Goal: Task Accomplishment & Management: Manage account settings

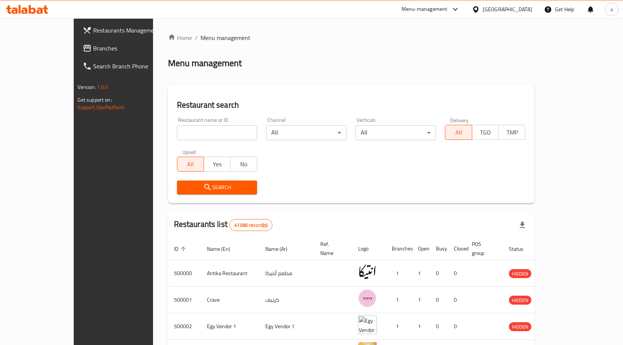
click at [93, 48] on span "Branches" at bounding box center [132, 48] width 79 height 9
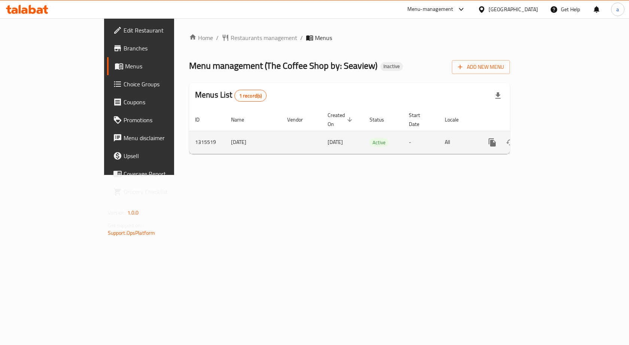
click at [551, 138] on icon "enhanced table" at bounding box center [546, 142] width 9 height 9
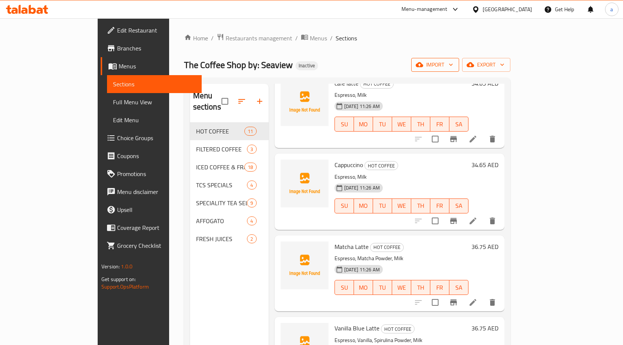
click at [453, 63] on span "import" at bounding box center [435, 64] width 36 height 9
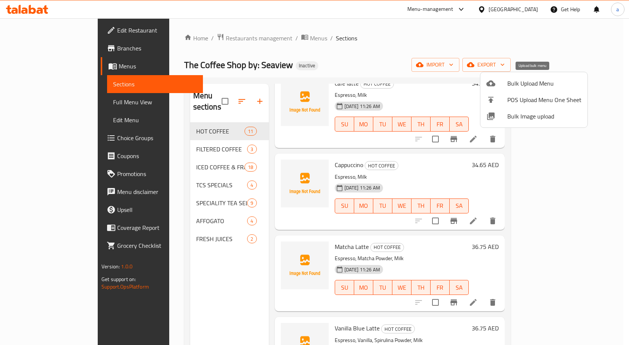
click at [530, 88] on span "Bulk Upload Menu" at bounding box center [544, 83] width 74 height 9
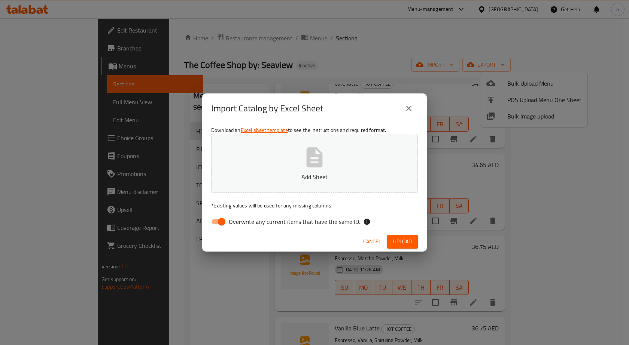
click at [262, 220] on span "Overwrite any current items that have the same ID." at bounding box center [294, 221] width 131 height 9
click at [243, 220] on input "Overwrite any current items that have the same ID." at bounding box center [221, 222] width 43 height 14
checkbox input "false"
click at [402, 241] on span "Upload" at bounding box center [402, 241] width 19 height 9
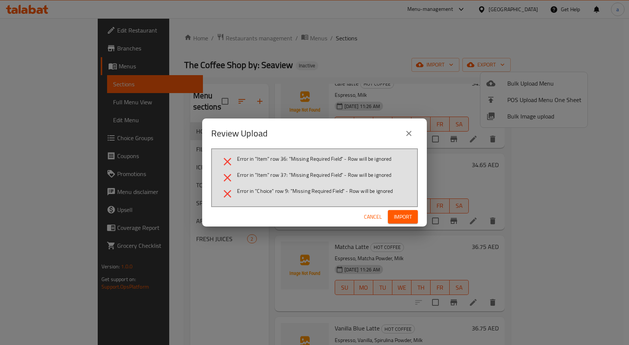
click at [374, 214] on span "Cancel" at bounding box center [373, 217] width 18 height 9
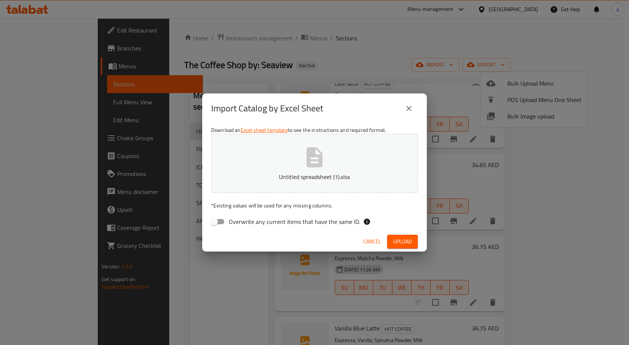
click at [400, 238] on span "Upload" at bounding box center [402, 241] width 19 height 9
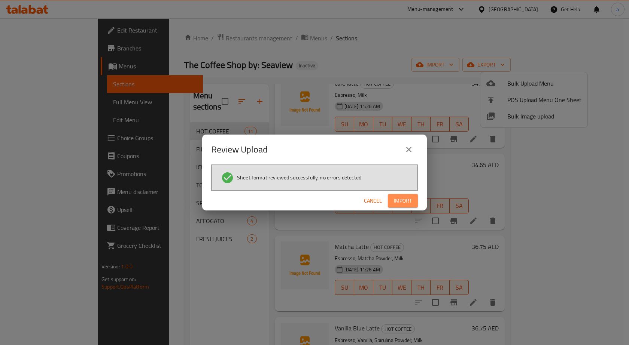
click at [398, 201] on span "Import" at bounding box center [403, 200] width 18 height 9
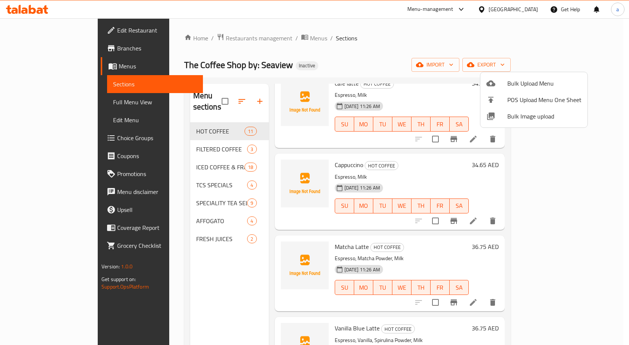
click at [237, 258] on div at bounding box center [314, 172] width 629 height 345
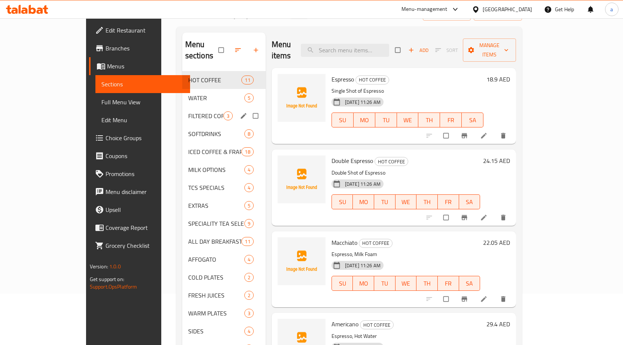
scroll to position [105, 0]
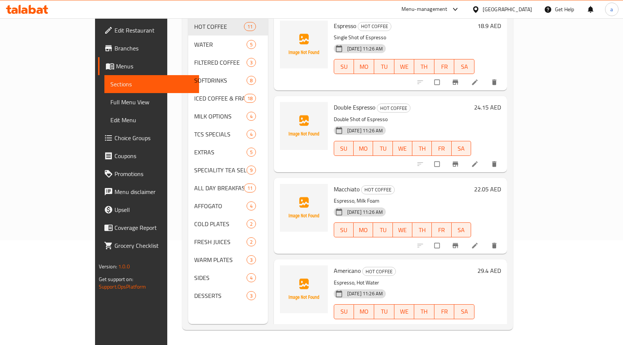
click at [110, 104] on span "Full Menu View" at bounding box center [151, 102] width 83 height 9
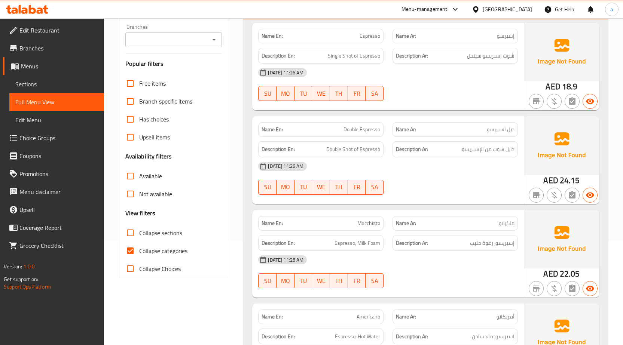
click at [154, 234] on span "Collapse sections" at bounding box center [160, 233] width 43 height 9
click at [139, 234] on input "Collapse sections" at bounding box center [130, 233] width 18 height 18
checkbox input "true"
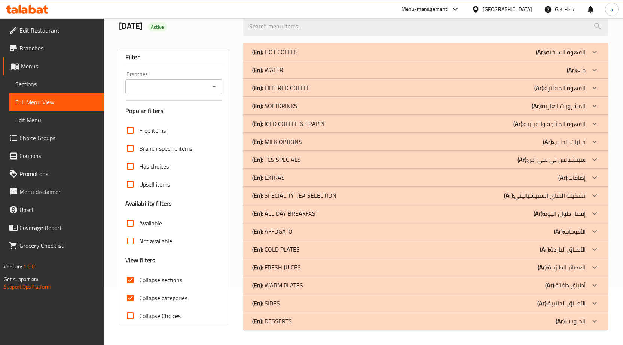
click at [174, 289] on label "Collapse categories" at bounding box center [154, 298] width 66 height 18
click at [139, 289] on input "Collapse categories" at bounding box center [130, 298] width 18 height 18
checkbox input "false"
click at [360, 322] on div "(En): DESSERTS (Ar): الحلويات" at bounding box center [418, 321] width 333 height 9
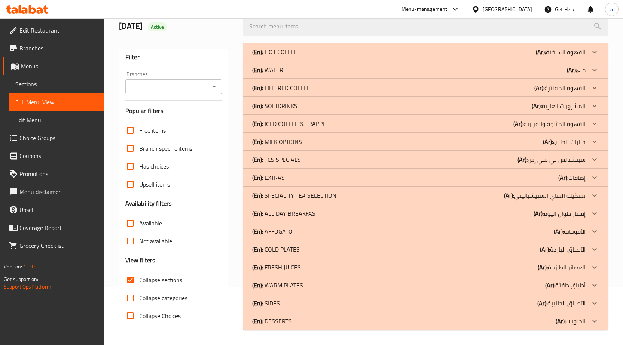
click at [355, 304] on div "(En): SIDES (Ar): الأطباق الجانبية" at bounding box center [418, 303] width 333 height 9
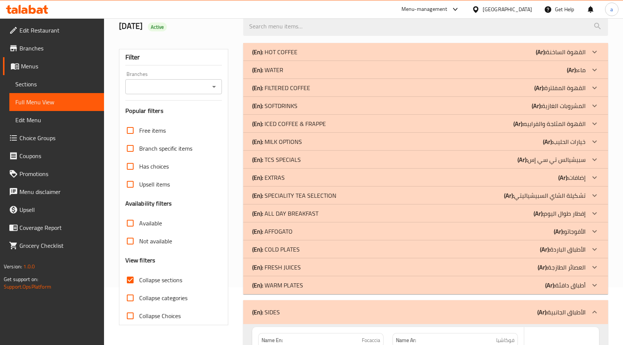
click at [350, 291] on div "(En): WARM PLATES (Ar): أطباق دافئة" at bounding box center [425, 286] width 365 height 18
click at [347, 267] on div "(En): FRESH JUICES (Ar): العصائر الطازجة" at bounding box center [418, 267] width 333 height 9
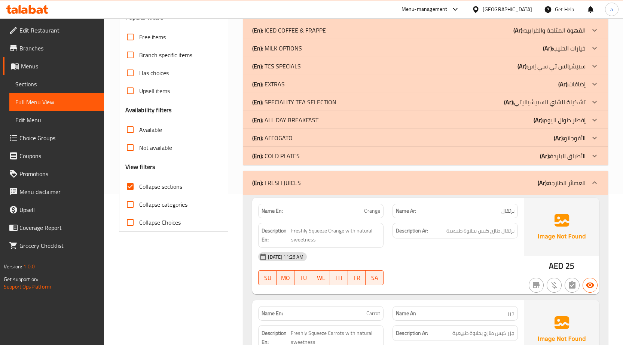
scroll to position [132, 0]
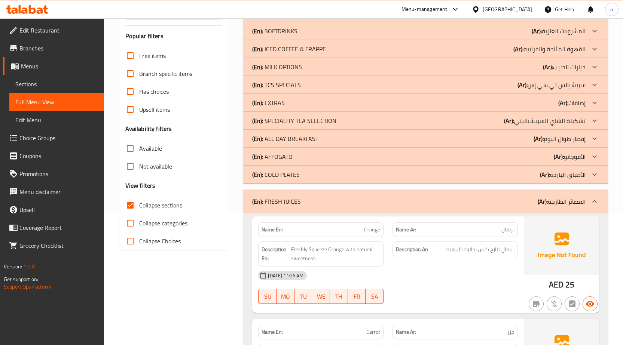
click at [443, 203] on div "(En): FRESH JUICES (Ar): العصائر الطازجة" at bounding box center [418, 201] width 333 height 9
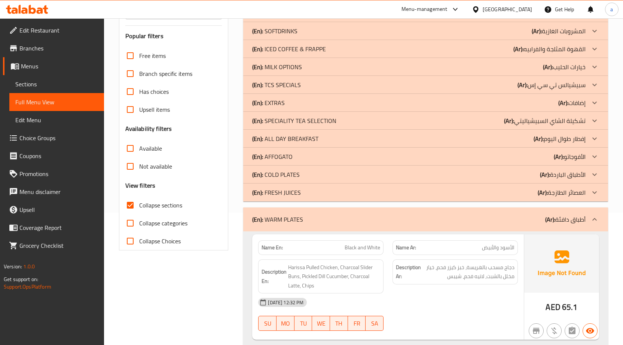
click at [442, 179] on div "(En): COLD PLATES (Ar): الأطباق الباردة" at bounding box center [425, 175] width 365 height 18
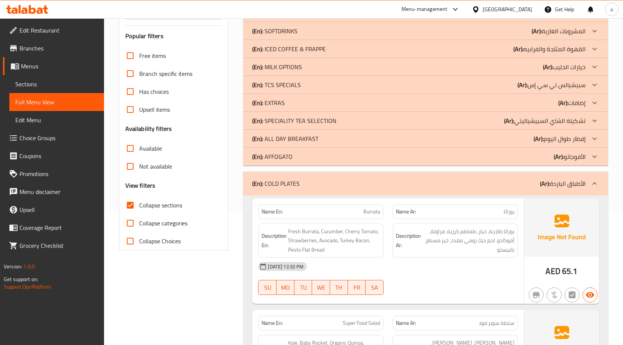
click at [452, 140] on div "(En): ALL DAY BREAKFAST (Ar): إفطار طوال [DATE]" at bounding box center [418, 138] width 333 height 9
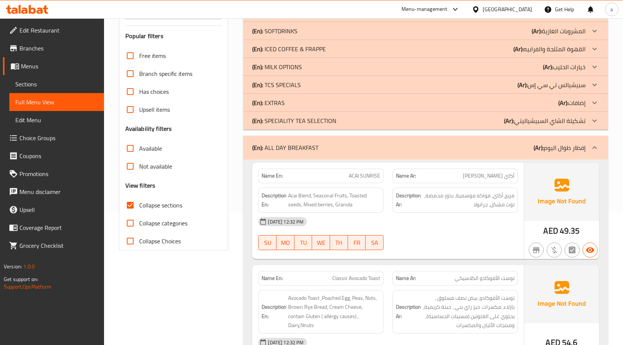
scroll to position [95, 0]
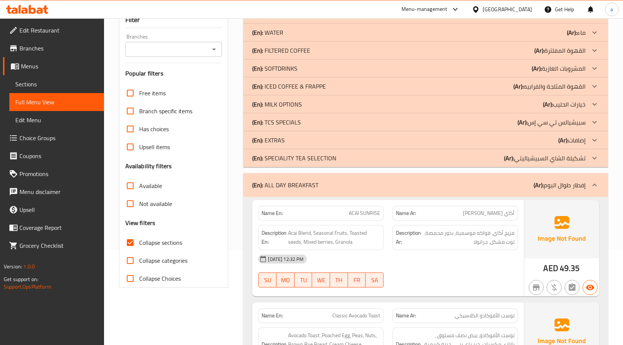
click at [544, 137] on div "(En): EXTRAS (Ar): إضافات" at bounding box center [418, 140] width 333 height 9
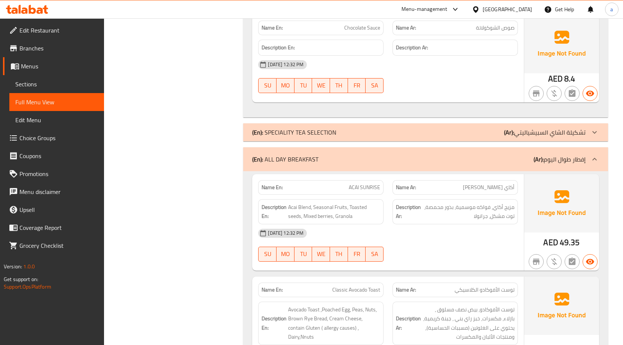
scroll to position [636, 0]
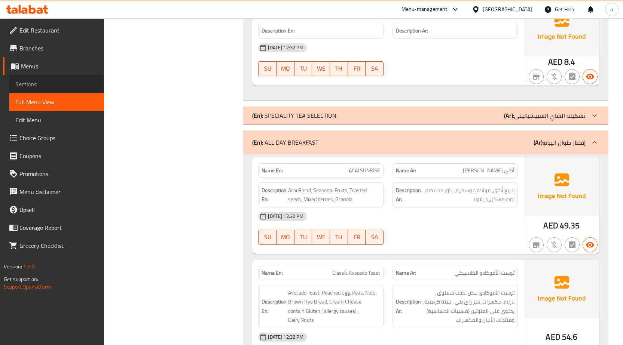
click at [53, 81] on span "Sections" at bounding box center [56, 84] width 83 height 9
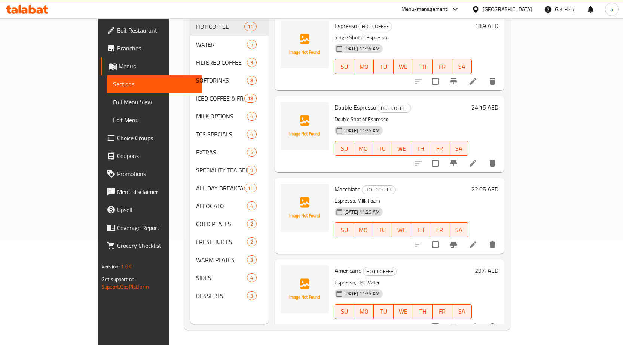
scroll to position [105, 0]
click at [113, 104] on span "Full Menu View" at bounding box center [154, 102] width 83 height 9
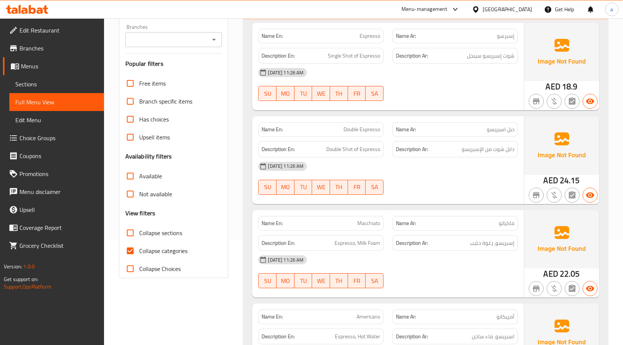
click at [166, 251] on span "Collapse categories" at bounding box center [163, 251] width 48 height 9
click at [139, 251] on input "Collapse categories" at bounding box center [130, 251] width 18 height 18
checkbox input "false"
click at [180, 237] on span "Collapse sections" at bounding box center [160, 233] width 43 height 9
click at [139, 237] on input "Collapse sections" at bounding box center [130, 233] width 18 height 18
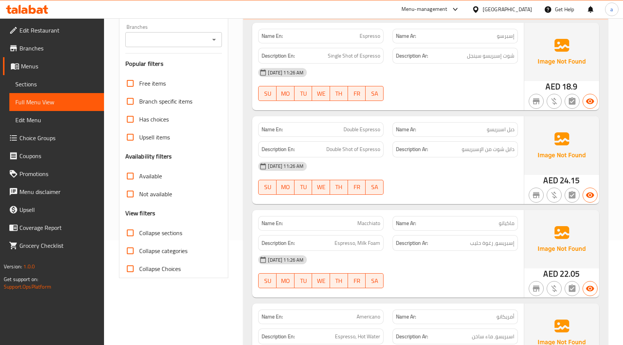
checkbox input "true"
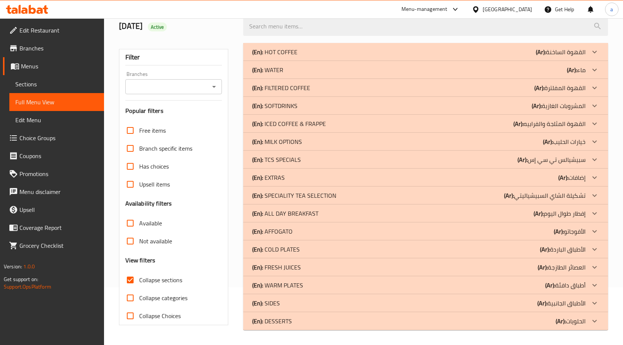
scroll to position [58, 0]
click at [355, 330] on div "(En): DESSERTS (Ar): الحلويات" at bounding box center [425, 322] width 365 height 18
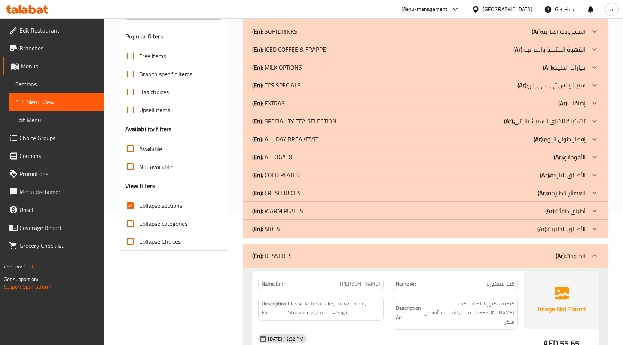
scroll to position [132, 0]
click at [318, 226] on div "(En): SIDES (Ar): الأطباق الجانبية" at bounding box center [418, 228] width 333 height 9
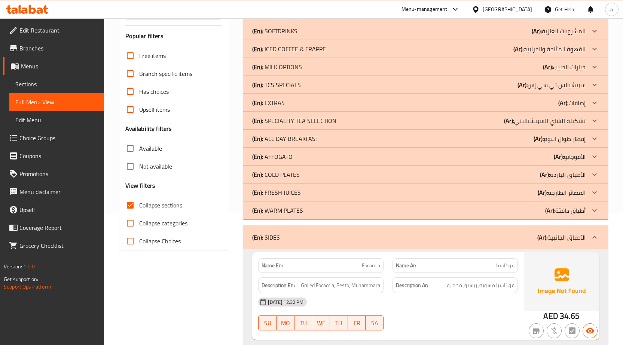
click at [315, 212] on div "(En): WARM PLATES (Ar): أطباق دافئة" at bounding box center [418, 210] width 333 height 9
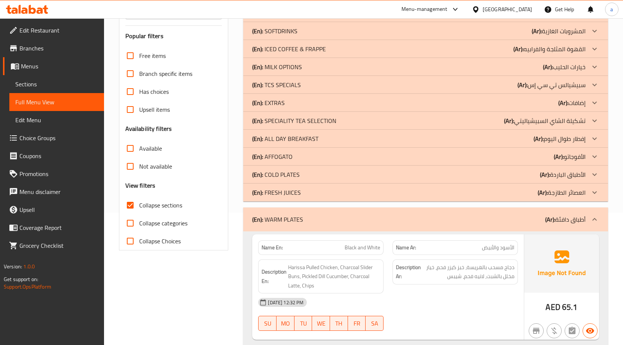
click at [308, 176] on div "(En): COLD PLATES (Ar): الأطباق الباردة" at bounding box center [418, 174] width 333 height 9
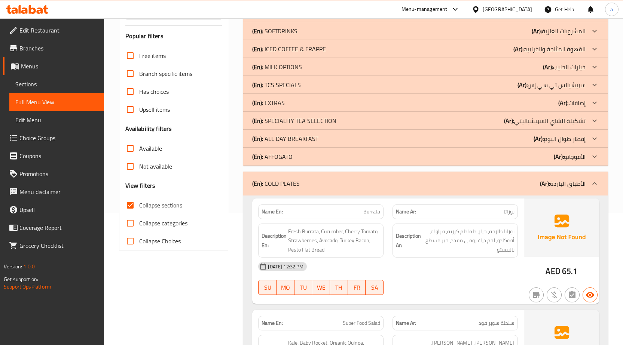
click at [316, 143] on p "(En): ALL DAY BREAKFAST" at bounding box center [285, 138] width 66 height 9
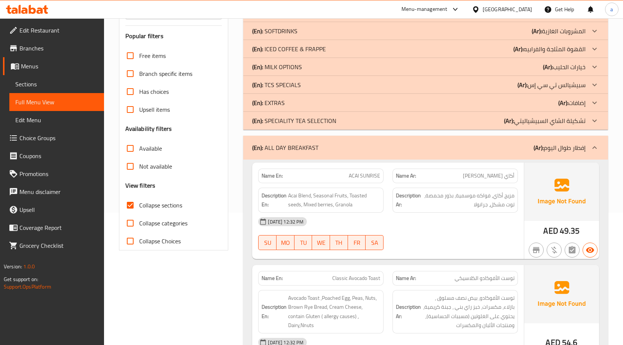
click at [318, 110] on div "(En): EXTRAS (Ar): إضافات" at bounding box center [425, 103] width 365 height 18
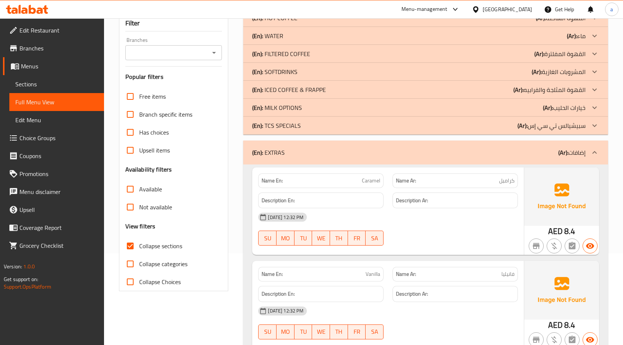
scroll to position [0, 0]
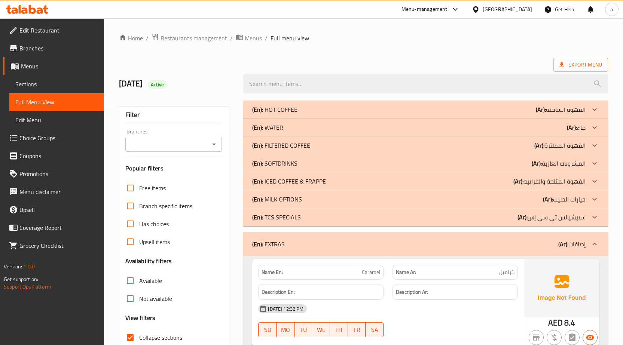
click at [316, 200] on div "(En): MILK OPTIONS (Ar): خيارات الحليب" at bounding box center [418, 199] width 333 height 9
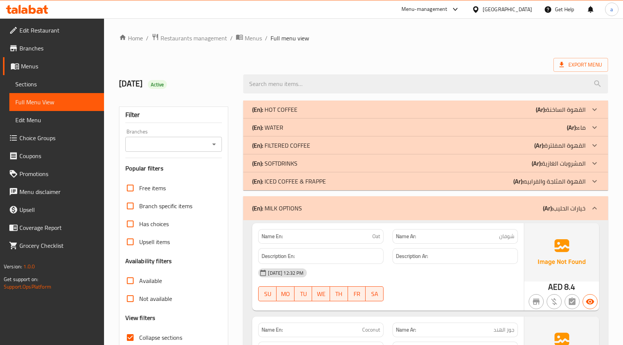
click at [316, 160] on div "(En): SOFTDRINKS (Ar): المشروبات الغازية" at bounding box center [418, 163] width 333 height 9
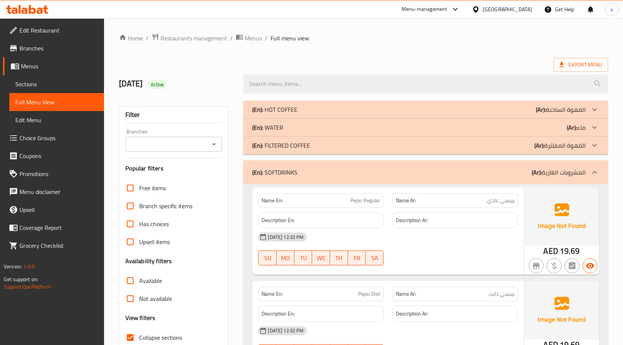
click at [314, 124] on div "(En): WATER (Ar): ماء" at bounding box center [418, 127] width 333 height 9
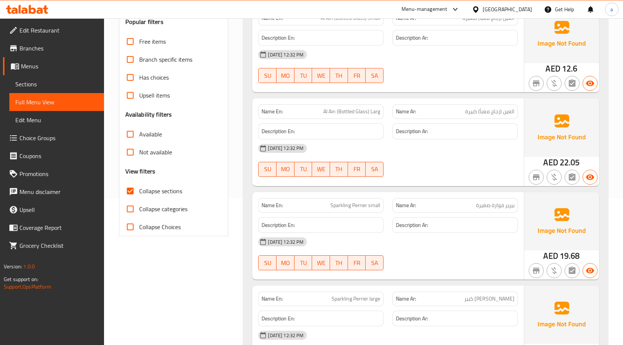
scroll to position [262, 0]
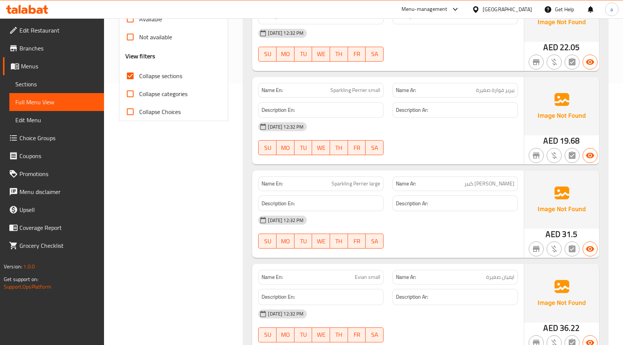
click at [175, 97] on span "Collapse categories" at bounding box center [163, 93] width 48 height 9
click at [139, 97] on input "Collapse categories" at bounding box center [130, 94] width 18 height 18
click at [175, 97] on span "Collapse categories" at bounding box center [163, 93] width 48 height 9
click at [139, 97] on input "Collapse categories" at bounding box center [130, 94] width 18 height 18
checkbox input "false"
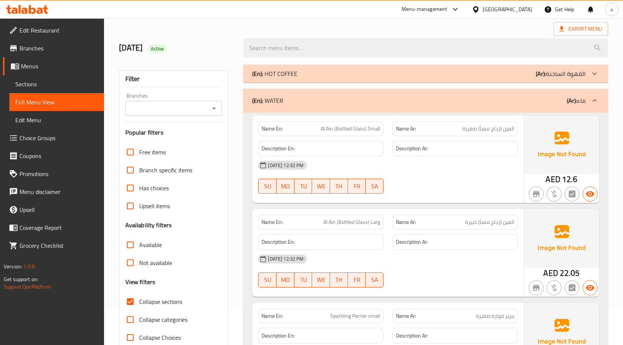
scroll to position [0, 0]
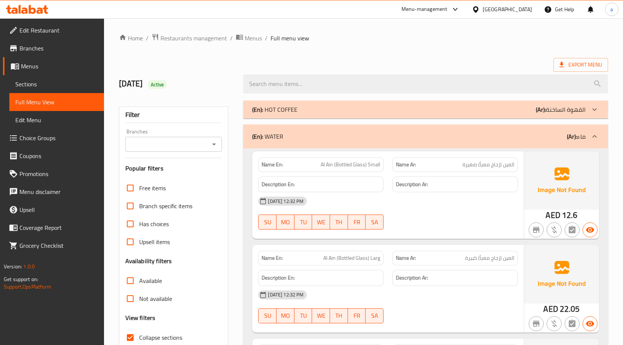
drag, startPoint x: 509, startPoint y: 164, endPoint x: 454, endPoint y: 161, distance: 54.3
click at [454, 161] on p "Name Ar: العين (زجاج معبأ) صغيرة" at bounding box center [455, 165] width 119 height 8
drag, startPoint x: 495, startPoint y: 164, endPoint x: 529, endPoint y: 164, distance: 34.4
click at [530, 164] on div "Name En: Al Ain (Bottled Glass) Small Name Ar: العين (زجاج معبأ) صغيرة Descript…" at bounding box center [425, 196] width 347 height 88
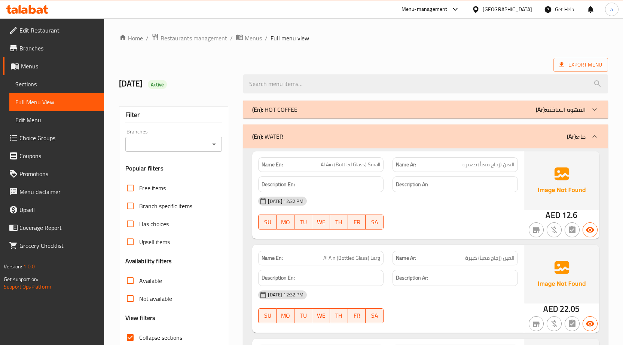
click at [454, 169] on div "Name Ar: العين (زجاج معبأ) صغيرة" at bounding box center [455, 165] width 125 height 15
drag, startPoint x: 316, startPoint y: 163, endPoint x: 382, endPoint y: 165, distance: 66.3
click at [382, 165] on div "Name En: Al Ain (Bottled Glass) Small" at bounding box center [320, 165] width 125 height 15
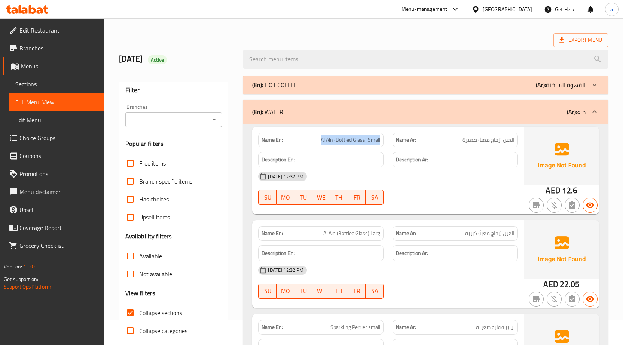
scroll to position [112, 0]
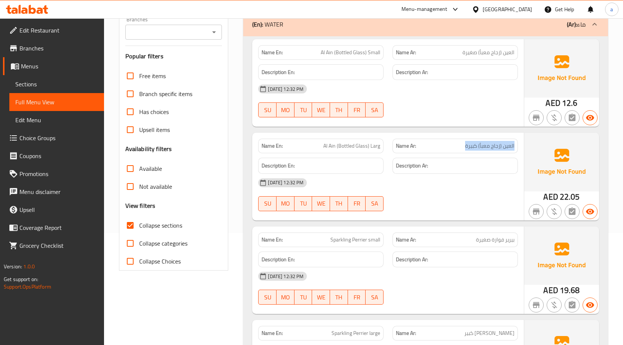
drag, startPoint x: 464, startPoint y: 149, endPoint x: 517, endPoint y: 149, distance: 53.1
click at [517, 149] on div "Name Ar: العين (زجاج معبأ) كبيرة" at bounding box center [455, 146] width 125 height 15
drag, startPoint x: 322, startPoint y: 148, endPoint x: 385, endPoint y: 152, distance: 63.4
click at [376, 152] on div "Name En: Al Ain (Bottled Glass) Larg" at bounding box center [320, 146] width 125 height 15
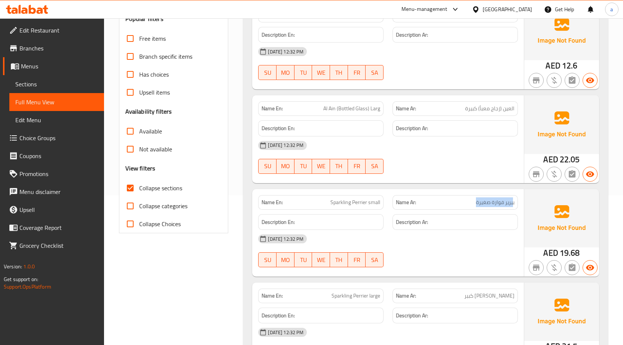
drag, startPoint x: 478, startPoint y: 201, endPoint x: 515, endPoint y: 206, distance: 37.4
click at [515, 206] on div "Name Ar: بيرير فوارة صغيرة" at bounding box center [455, 202] width 125 height 15
drag, startPoint x: 332, startPoint y: 204, endPoint x: 417, endPoint y: 198, distance: 85.9
click at [392, 204] on div "Name En: Sparkling Perrier small Name Ar: بيرير فوارة صغيرة" at bounding box center [388, 203] width 269 height 24
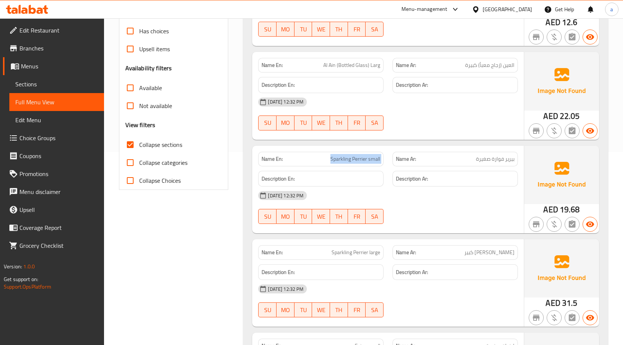
scroll to position [262, 0]
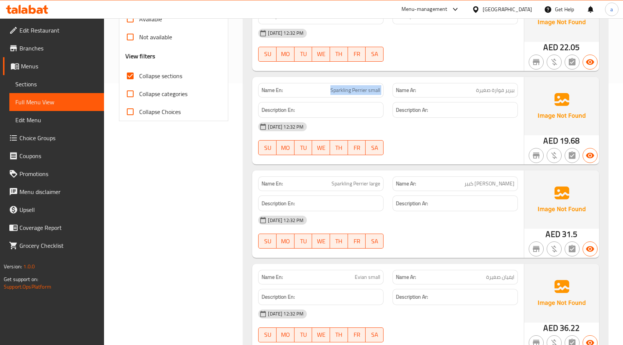
drag, startPoint x: 465, startPoint y: 184, endPoint x: 521, endPoint y: 183, distance: 56.2
click at [521, 183] on div "Name Ar: [PERSON_NAME] كبير" at bounding box center [455, 184] width 134 height 24
drag, startPoint x: 344, startPoint y: 186, endPoint x: 387, endPoint y: 191, distance: 42.7
click at [387, 191] on div "Name En: Sparkling Perrier large Name Ar: [PERSON_NAME] كبير Description En: De…" at bounding box center [388, 215] width 272 height 88
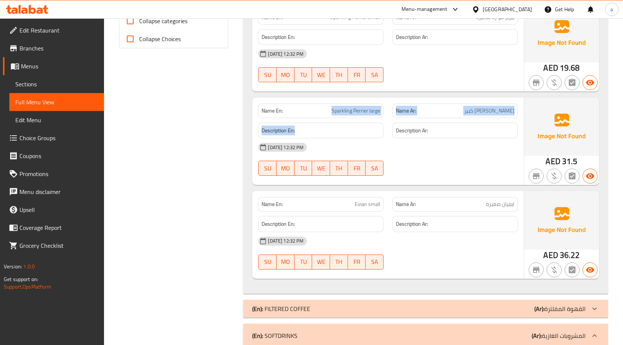
scroll to position [337, 0]
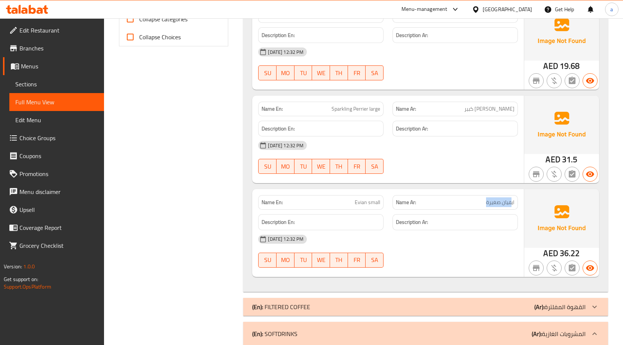
drag, startPoint x: 512, startPoint y: 199, endPoint x: 425, endPoint y: 202, distance: 86.9
click at [478, 199] on p "Name Ar: [PERSON_NAME]" at bounding box center [455, 203] width 119 height 8
drag, startPoint x: 354, startPoint y: 203, endPoint x: 396, endPoint y: 203, distance: 42.3
click at [379, 205] on p "Name En: Evian small" at bounding box center [321, 203] width 119 height 8
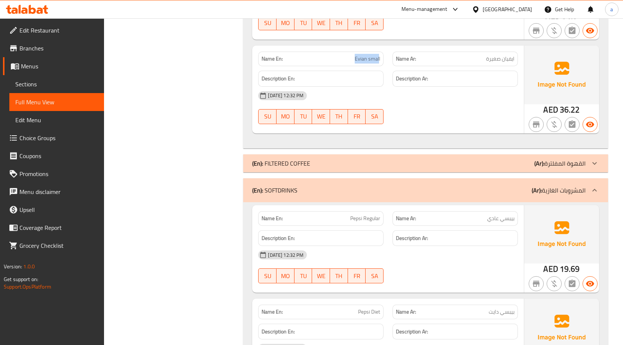
scroll to position [524, 0]
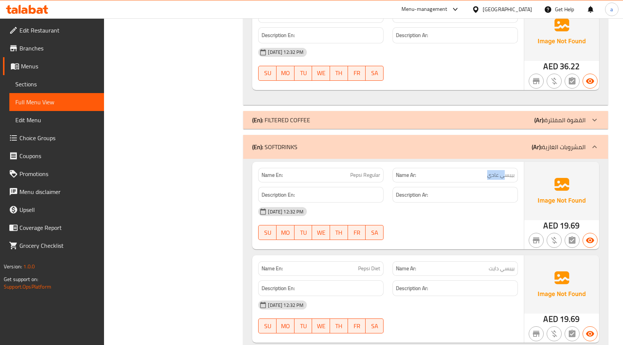
drag, startPoint x: 477, startPoint y: 179, endPoint x: 514, endPoint y: 178, distance: 37.5
click at [514, 178] on div "Name Ar: [PERSON_NAME] عادي" at bounding box center [455, 175] width 125 height 15
drag, startPoint x: 341, startPoint y: 174, endPoint x: 372, endPoint y: 180, distance: 32.4
click at [372, 180] on div "Name En: Pepsi Regular" at bounding box center [320, 175] width 125 height 15
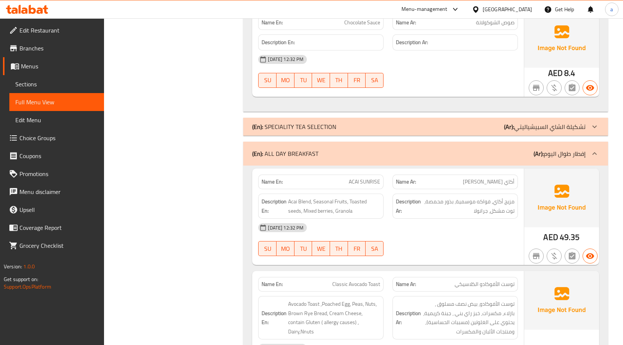
scroll to position [2320, 0]
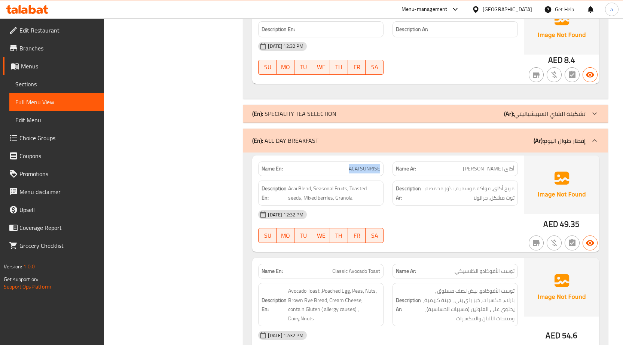
drag, startPoint x: 350, startPoint y: 165, endPoint x: 380, endPoint y: 172, distance: 30.4
click at [380, 172] on span "ACAI SUNRISE" at bounding box center [364, 169] width 31 height 8
click at [341, 174] on div "Name En: ACAI SUNRISE" at bounding box center [320, 169] width 125 height 15
click at [342, 171] on p "Name En: ACAI SUNRISE" at bounding box center [321, 169] width 119 height 8
drag, startPoint x: 347, startPoint y: 170, endPoint x: 380, endPoint y: 170, distance: 32.9
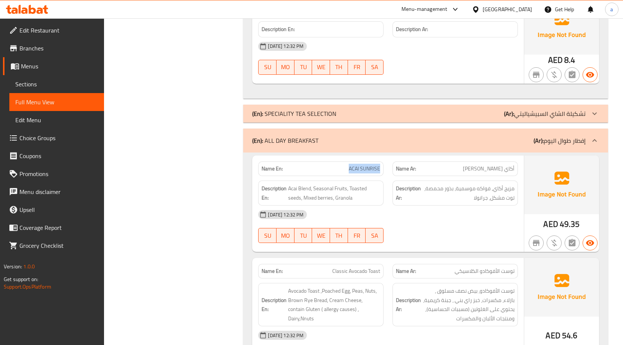
click at [380, 170] on p "Name En: ACAI SUNRISE" at bounding box center [321, 169] width 119 height 8
copy span "ACAI SUNRISE"
click at [46, 83] on span "Sections" at bounding box center [56, 84] width 83 height 9
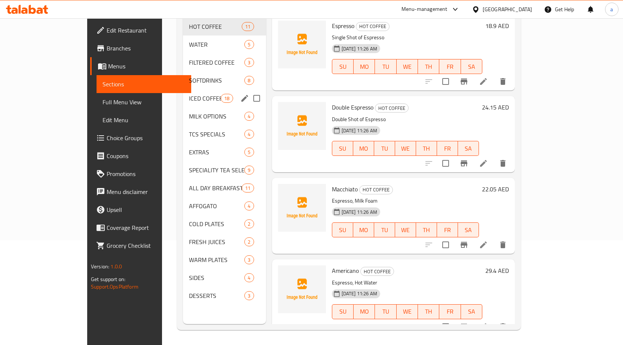
scroll to position [105, 0]
click at [189, 184] on span "ALL DAY BREAKFAST" at bounding box center [205, 188] width 32 height 9
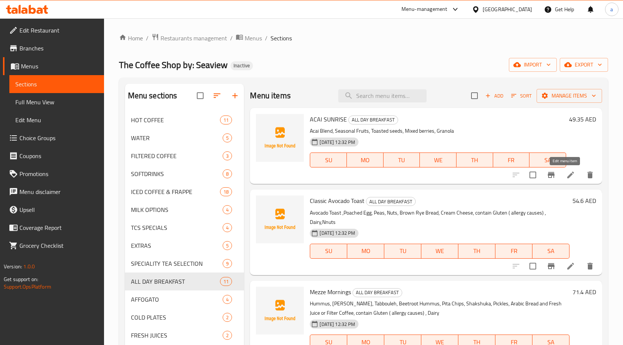
click at [566, 174] on icon at bounding box center [570, 175] width 9 height 9
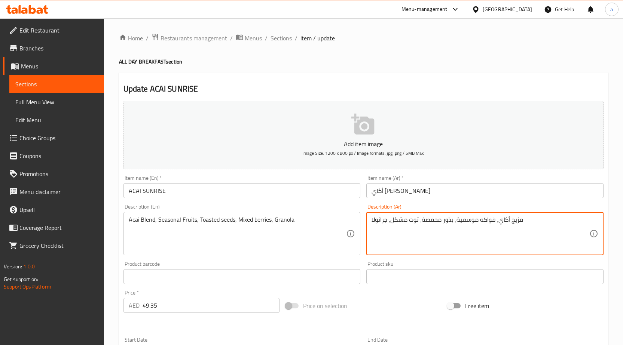
click at [517, 223] on textarea "مزيج أكاي، فواكه موسمية، بذور محمصة، توت مشكل، جرانولا" at bounding box center [481, 234] width 218 height 36
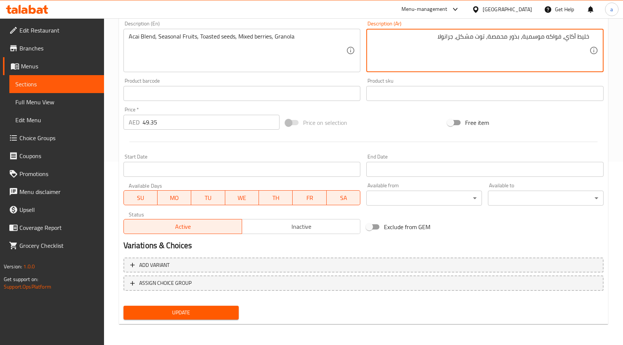
click at [213, 314] on span "Update" at bounding box center [181, 312] width 104 height 9
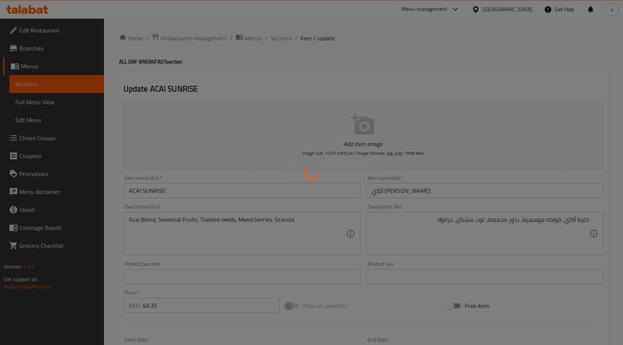
click at [534, 220] on div at bounding box center [311, 172] width 623 height 345
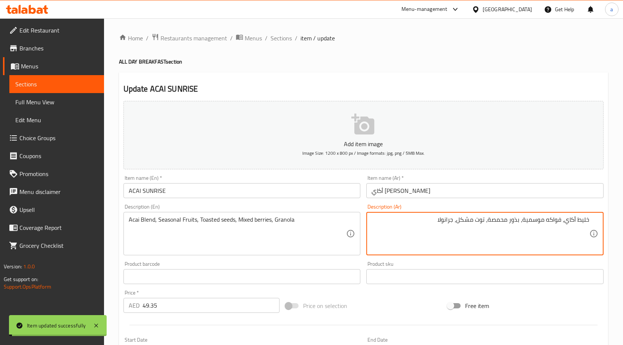
drag, startPoint x: 529, startPoint y: 220, endPoint x: 547, endPoint y: 224, distance: 17.9
click at [529, 221] on textarea "خليط أكاي، فواكه موسمية، بذور محمصة، توت مشكل، جرانولا" at bounding box center [481, 234] width 218 height 36
click at [501, 218] on textarea "خليط أكاي، فواكه سيزونال ، بذور محمصة، توت مشكل، جرانولا" at bounding box center [481, 234] width 218 height 36
click at [485, 221] on textarea "خليط أكاي، فواكه سيزونال ، بذور محمصة، توت مشكل، جرانولا" at bounding box center [481, 234] width 218 height 36
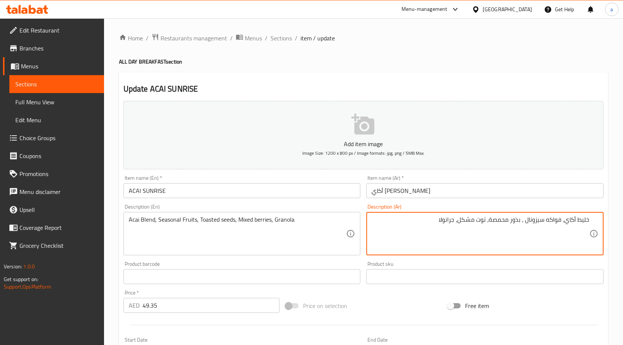
drag, startPoint x: 458, startPoint y: 220, endPoint x: 431, endPoint y: 219, distance: 27.7
click at [431, 219] on textarea "خليط أكاي، فواكه سيزونال ، بذور محمصة، توت مشكل، جرانولا" at bounding box center [481, 234] width 218 height 36
type textarea "خليط أكاي، فواكه سيزونال ، بذور محمصة، توت مشكل، جرانولا"
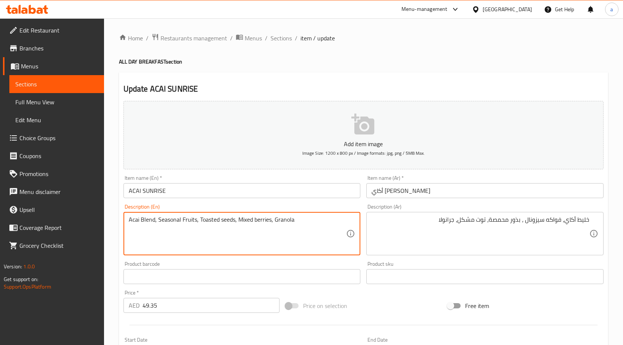
drag, startPoint x: 296, startPoint y: 219, endPoint x: 277, endPoint y: 220, distance: 19.1
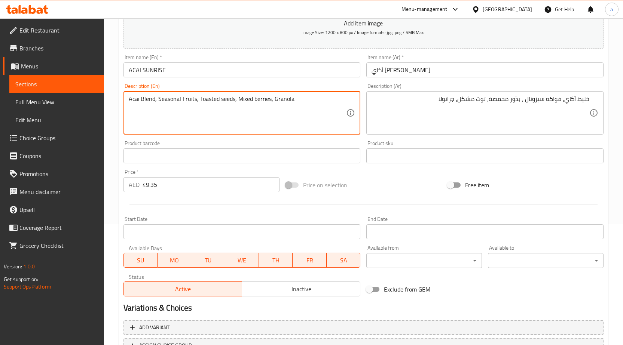
scroll to position [183, 0]
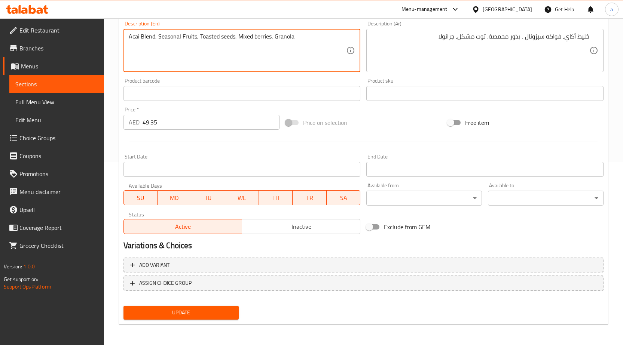
click at [232, 311] on span "Update" at bounding box center [181, 312] width 104 height 9
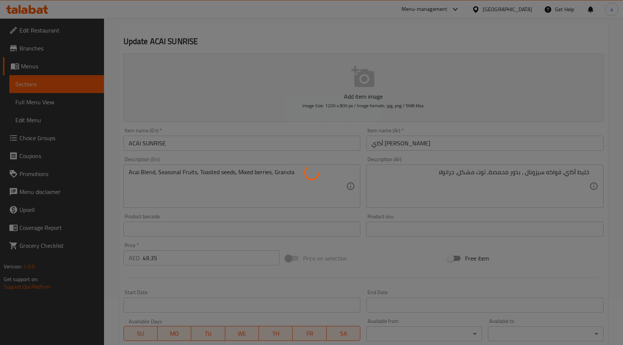
scroll to position [0, 0]
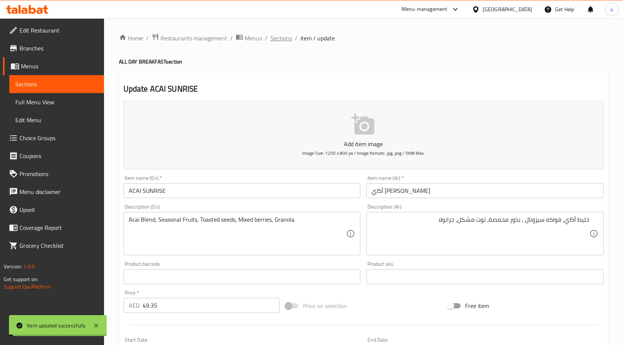
click at [283, 42] on span "Sections" at bounding box center [281, 38] width 21 height 9
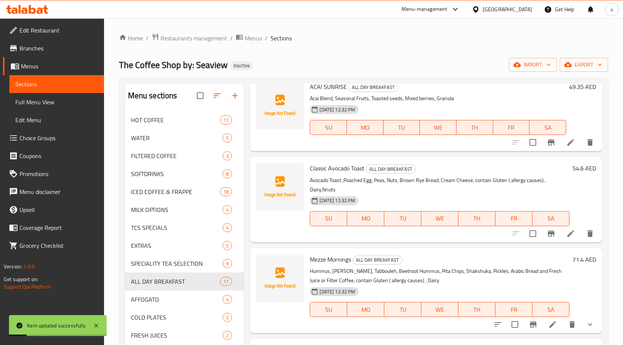
scroll to position [37, 0]
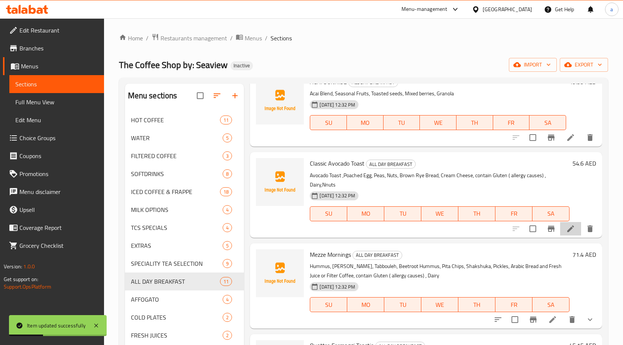
click at [566, 230] on icon at bounding box center [570, 229] width 9 height 9
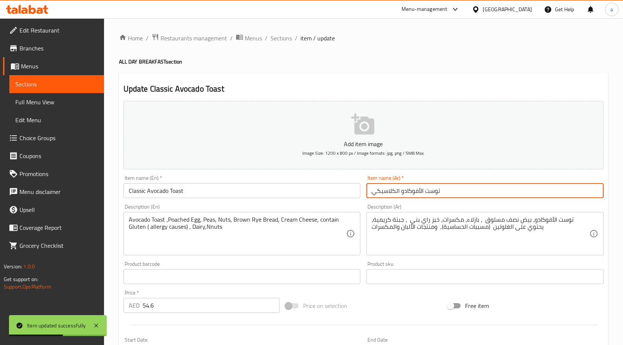
drag, startPoint x: 430, startPoint y: 193, endPoint x: 332, endPoint y: 193, distance: 98.4
click at [348, 193] on div "Add item image Image Size: 1200 x 800 px / Image formats: jpg, png / 5MB Max. I…" at bounding box center [364, 259] width 486 height 323
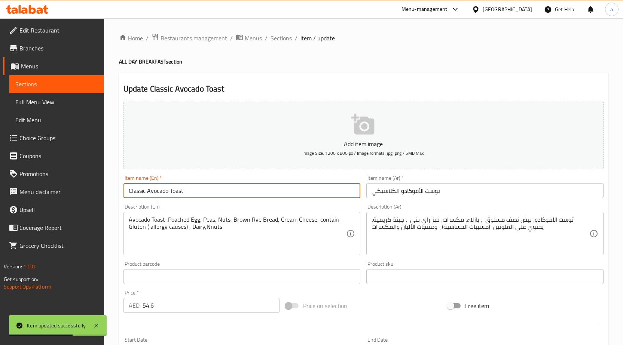
drag, startPoint x: 229, startPoint y: 193, endPoint x: 116, endPoint y: 185, distance: 114.1
click at [116, 185] on div "Home / Restaurants management / Menus / Sections / item / update ALL DAY BREAKF…" at bounding box center [363, 273] width 519 height 510
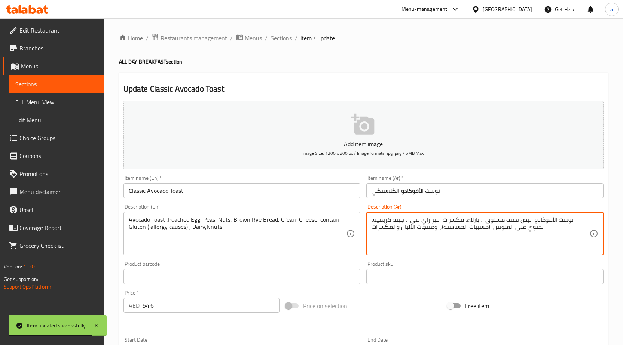
drag, startPoint x: 587, startPoint y: 222, endPoint x: 548, endPoint y: 222, distance: 39.3
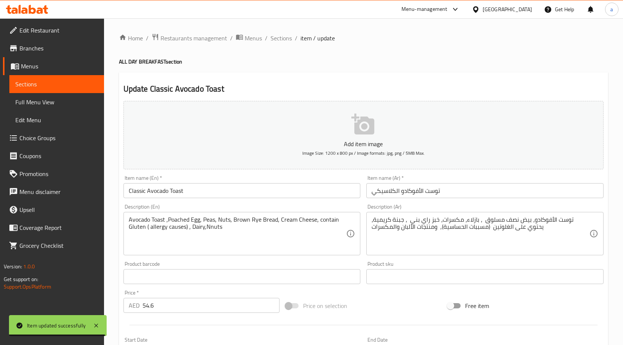
drag, startPoint x: 136, startPoint y: 222, endPoint x: 152, endPoint y: 222, distance: 15.7
click at [152, 222] on div "Avocado Toast ,Poached Egg, Peas, Nuts, Brown Rye Bread, Cream Cheese, contain …" at bounding box center [242, 233] width 237 height 43
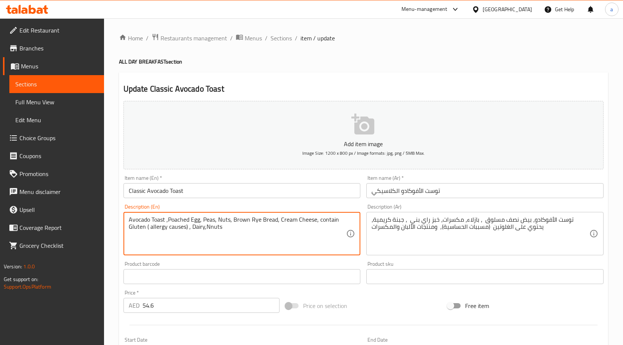
drag, startPoint x: 129, startPoint y: 220, endPoint x: 167, endPoint y: 220, distance: 37.8
click at [167, 220] on textarea "Avocado Toast ,Poached Egg, Peas, Nuts, Brown Rye Bread, Cream Cheese, contain …" at bounding box center [238, 234] width 218 height 36
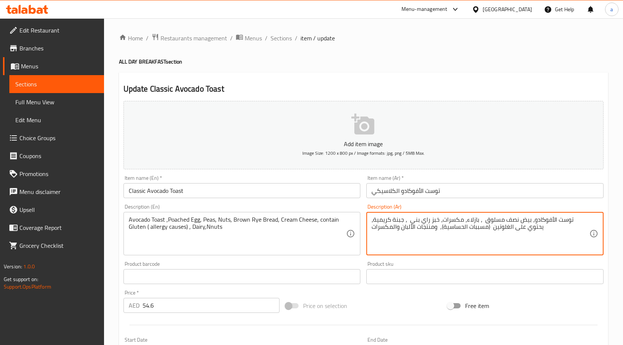
drag, startPoint x: 539, startPoint y: 219, endPoint x: 500, endPoint y: 225, distance: 40.1
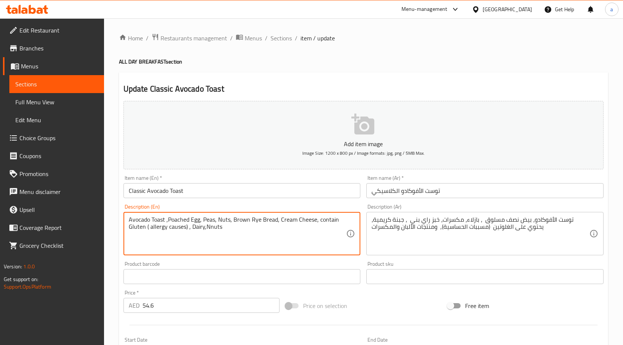
drag, startPoint x: 168, startPoint y: 219, endPoint x: 199, endPoint y: 223, distance: 31.6
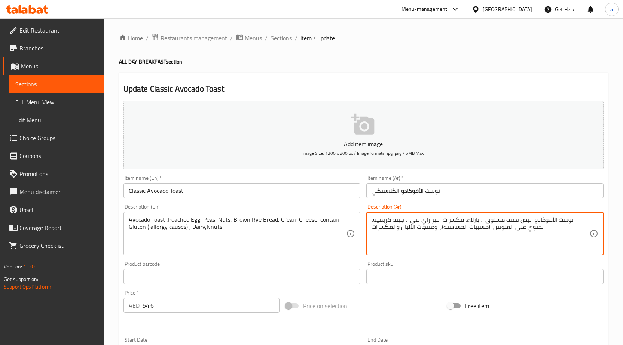
drag, startPoint x: 477, startPoint y: 218, endPoint x: 424, endPoint y: 223, distance: 53.4
click at [456, 219] on textarea "توست الأفوكادو، بيض نصف مسلوق ، بازلاء، مكسرات، خبز راي بني ، جبنة كريمية، يحتو…" at bounding box center [481, 234] width 218 height 36
drag, startPoint x: 423, startPoint y: 222, endPoint x: 371, endPoint y: 222, distance: 52.4
click at [388, 220] on textarea "توست الأفوكادو، بيض نصف مسلوق ، بازلاء، مكسرات، خبز راي بني ، جبنة كريمية، يحتو…" at bounding box center [481, 234] width 218 height 36
drag, startPoint x: 526, startPoint y: 231, endPoint x: 373, endPoint y: 235, distance: 152.8
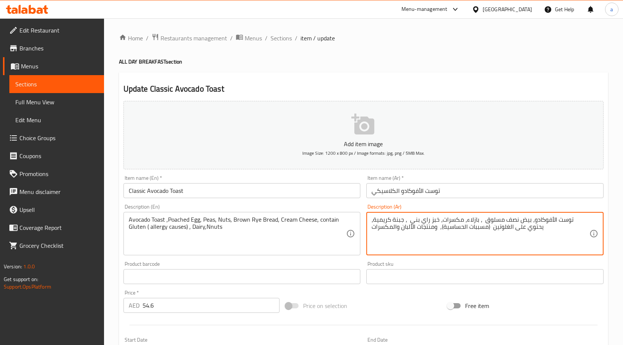
click at [373, 235] on textarea "توست الأفوكادو، بيض نصف مسلوق ، بازلاء، مكسرات، خبز راي بني ، جبنة كريمية، يحتو…" at bounding box center [481, 234] width 218 height 36
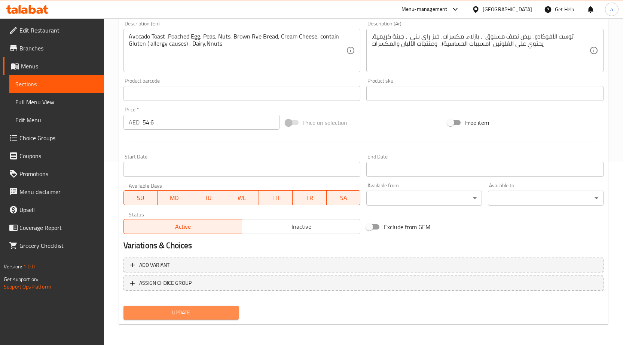
click at [192, 311] on span "Update" at bounding box center [181, 312] width 104 height 9
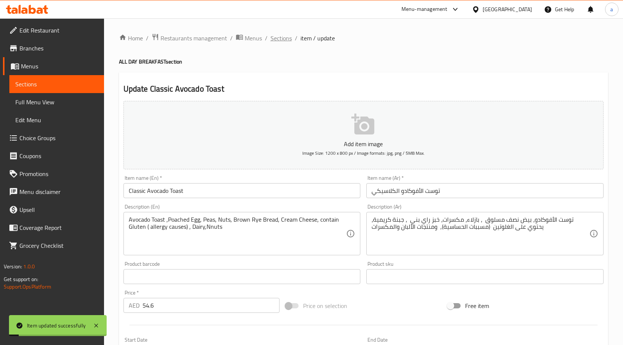
click at [273, 40] on span "Sections" at bounding box center [281, 38] width 21 height 9
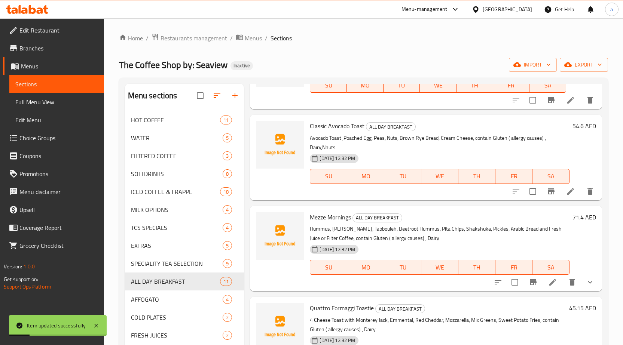
scroll to position [112, 0]
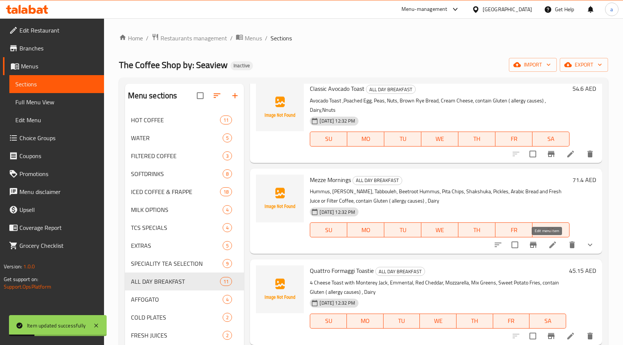
click at [550, 245] on icon at bounding box center [552, 245] width 9 height 9
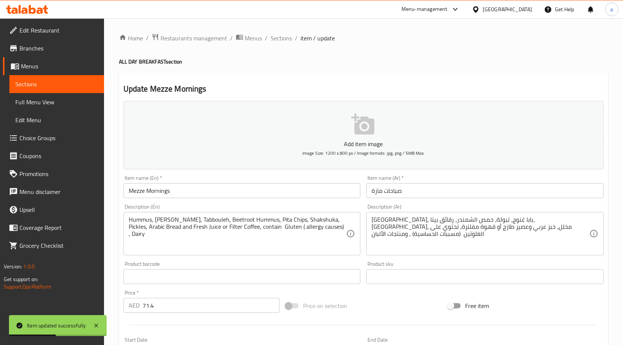
click at [397, 192] on input "صباحات مازة" at bounding box center [484, 190] width 237 height 15
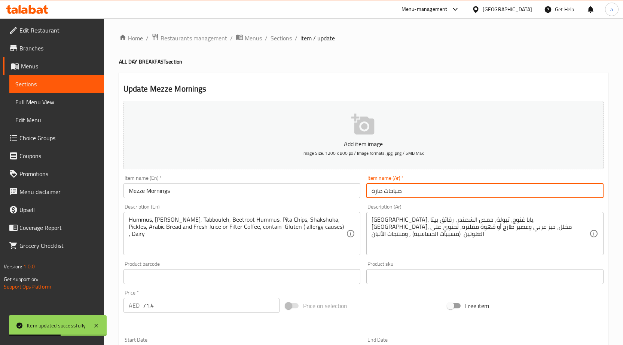
click at [397, 192] on input "صباحات مازة" at bounding box center [484, 190] width 237 height 15
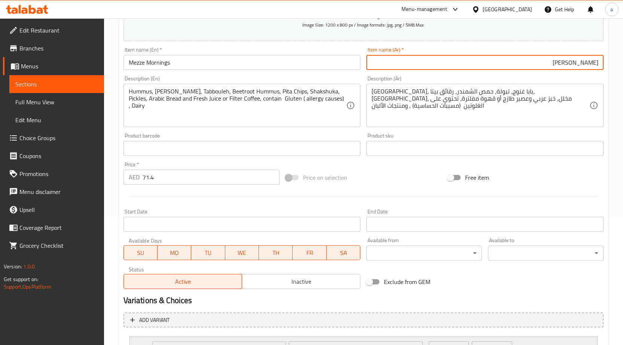
scroll to position [196, 0]
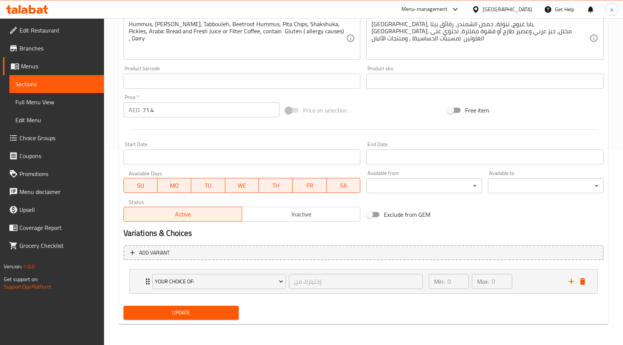
type input "[PERSON_NAME]"
click at [227, 303] on div "Update" at bounding box center [182, 313] width 122 height 20
click at [224, 310] on span "Update" at bounding box center [181, 312] width 104 height 9
click at [531, 287] on div "Min: 0 ​ Max: 0 ​" at bounding box center [494, 282] width 140 height 24
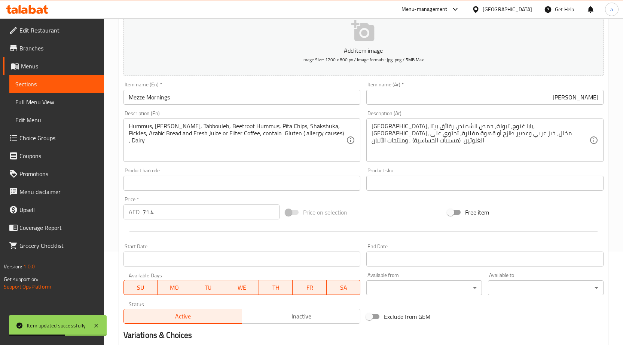
scroll to position [0, 0]
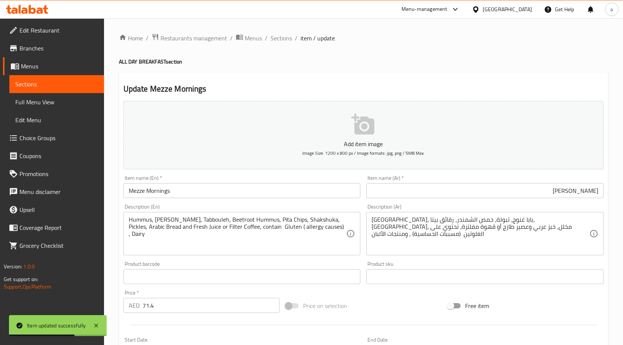
click at [290, 32] on div "Home / Restaurants management / Menus / Sections / item / update ALL DAY BREAKF…" at bounding box center [363, 312] width 519 height 589
click at [287, 36] on span "Sections" at bounding box center [281, 38] width 21 height 9
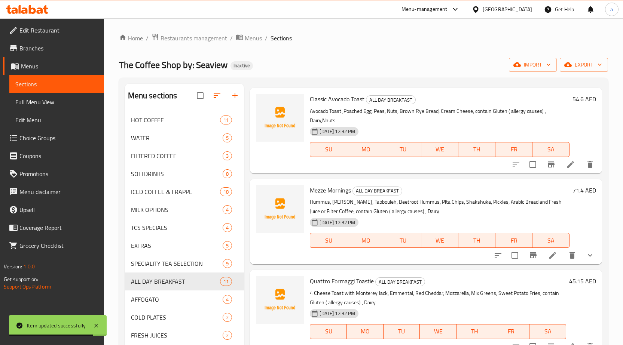
scroll to position [187, 0]
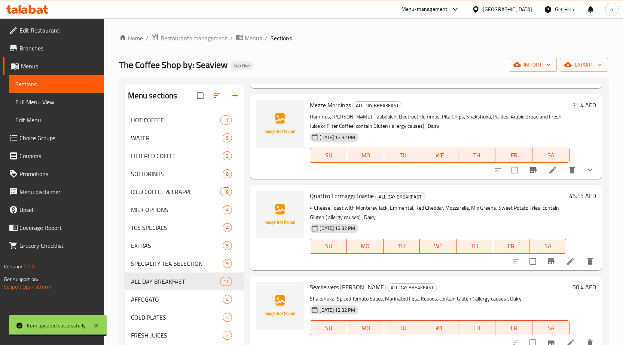
click at [566, 257] on icon at bounding box center [570, 261] width 9 height 9
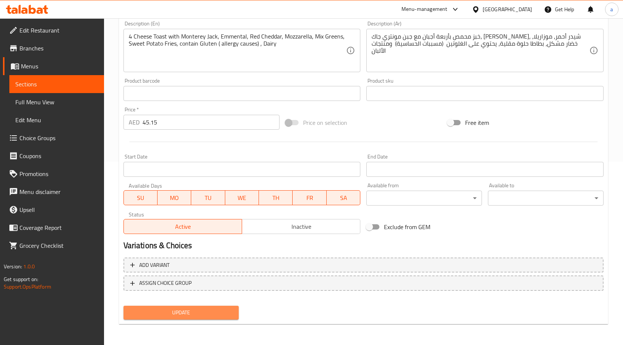
click at [214, 310] on span "Update" at bounding box center [181, 312] width 104 height 9
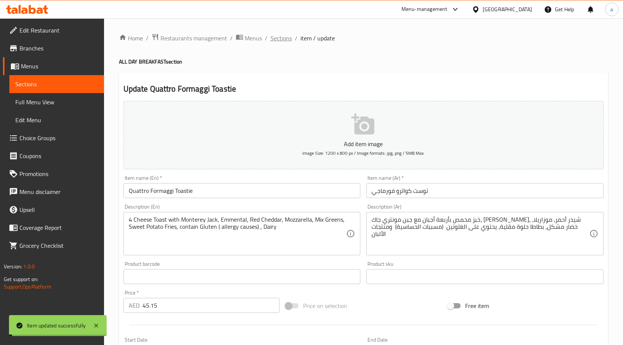
click at [279, 34] on span "Sections" at bounding box center [281, 38] width 21 height 9
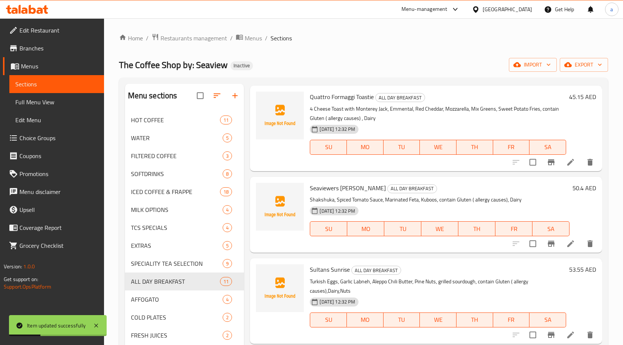
scroll to position [299, 0]
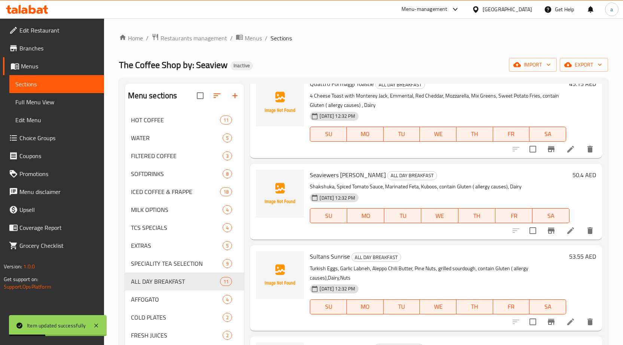
click at [566, 234] on icon at bounding box center [570, 230] width 9 height 9
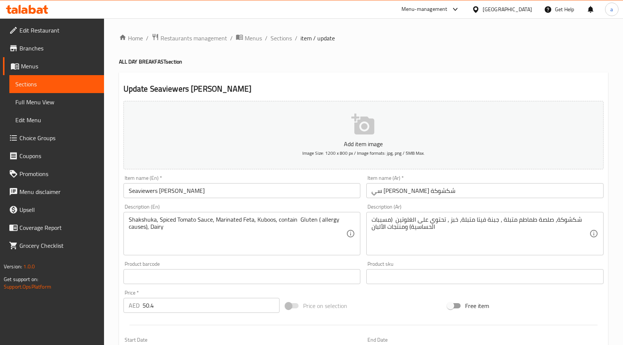
click at [305, 40] on span "item / update" at bounding box center [318, 38] width 34 height 9
click at [285, 37] on span "Sections" at bounding box center [281, 38] width 21 height 9
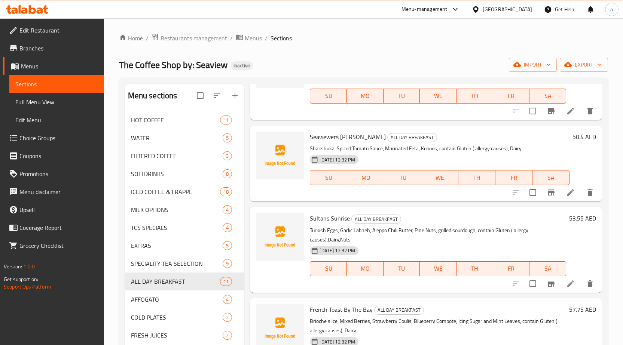
scroll to position [374, 0]
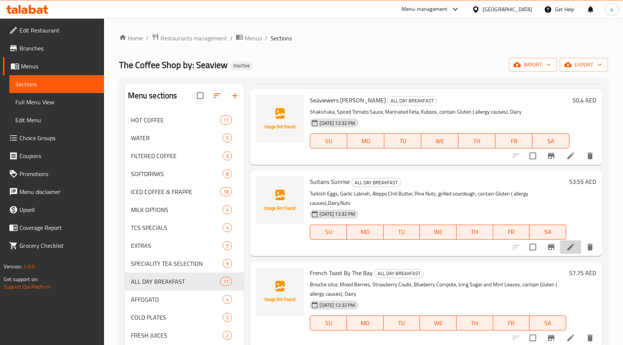
click at [566, 244] on icon at bounding box center [570, 247] width 9 height 9
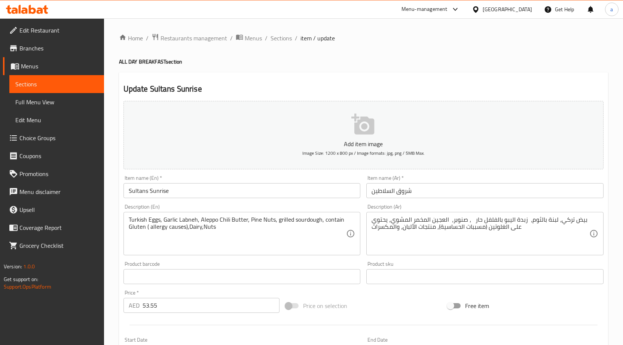
click at [386, 193] on input "شروق السلاطين" at bounding box center [484, 190] width 237 height 15
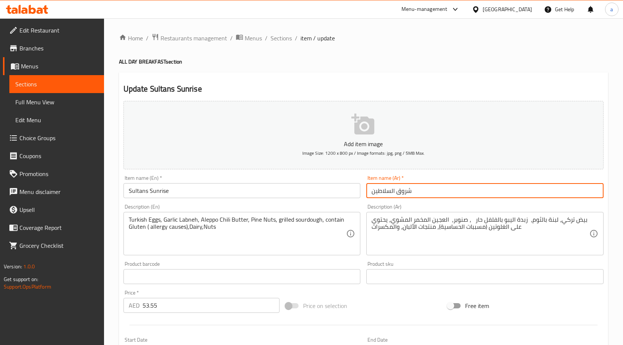
click at [386, 193] on input "شروق السلاطين" at bounding box center [484, 190] width 237 height 15
click at [402, 193] on input "شروق [PERSON_NAME]" at bounding box center [484, 190] width 237 height 15
type input "سلطانز [PERSON_NAME]"
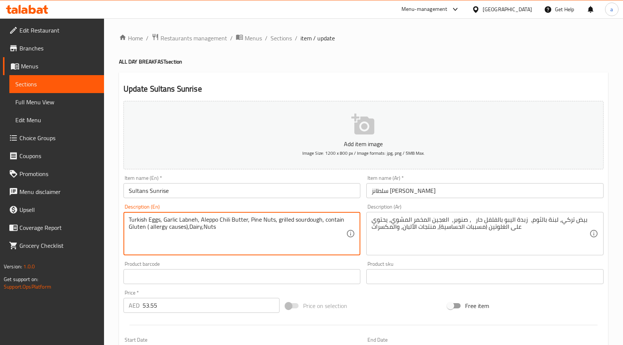
click at [257, 220] on textarea "Turkish Eggs, Garlic Labneh, Aleppo Chili Butter, Pine Nuts, grilled sourdough,…" at bounding box center [238, 234] width 218 height 36
click at [250, 220] on textarea "Turkish Eggs, Garlic Labneh, Aleppo Chili Butter, Pine Nuts, grilled sourdough,…" at bounding box center [238, 234] width 218 height 36
drag, startPoint x: 247, startPoint y: 219, endPoint x: 270, endPoint y: 223, distance: 23.9
click at [270, 223] on textarea "Turkish Eggs, Garlic Labneh, Aleppo Chili Butter, Pine Nuts, grilled sourdough,…" at bounding box center [238, 234] width 218 height 36
click at [271, 223] on textarea "Turkish Eggs, Garlic Labneh, Aleppo Chili Butter, Pine Nuts, grilled sourdough,…" at bounding box center [238, 234] width 218 height 36
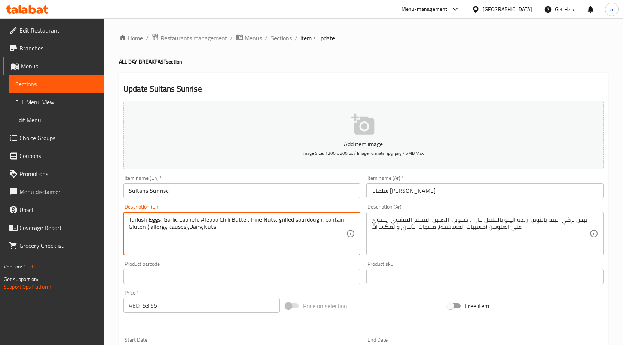
click at [271, 219] on textarea "Turkish Eggs, Garlic Labneh, Aleppo Chili Butter, Pine Nuts, grilled sourdough,…" at bounding box center [238, 234] width 218 height 36
drag, startPoint x: 274, startPoint y: 219, endPoint x: 249, endPoint y: 224, distance: 25.7
click at [249, 224] on textarea "Turkish Eggs, Garlic Labneh, Aleppo Chili Butter, Pine Nuts, grilled sourdough,…" at bounding box center [238, 234] width 218 height 36
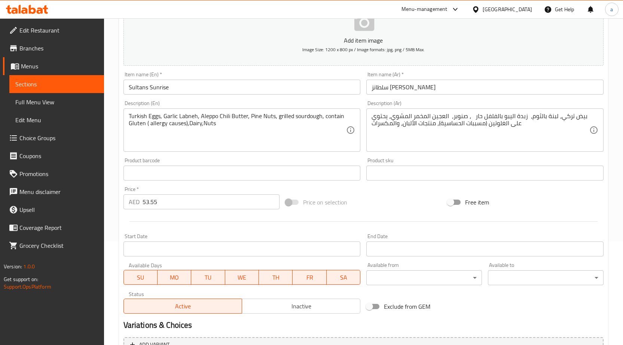
scroll to position [183, 0]
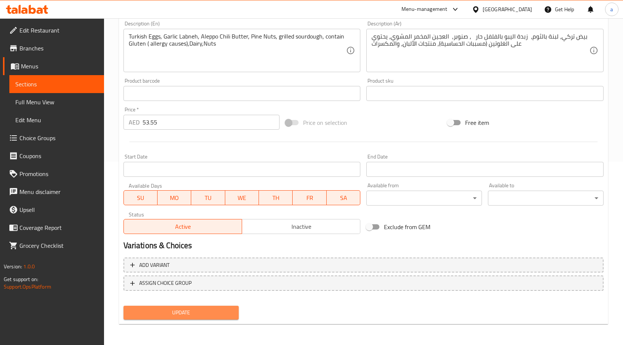
click at [221, 313] on span "Update" at bounding box center [181, 312] width 104 height 9
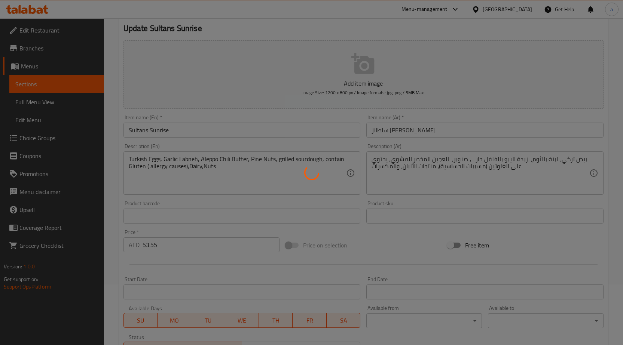
scroll to position [0, 0]
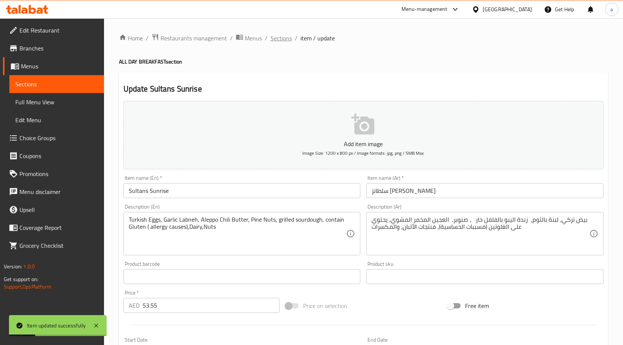
click at [284, 40] on span "Sections" at bounding box center [281, 38] width 21 height 9
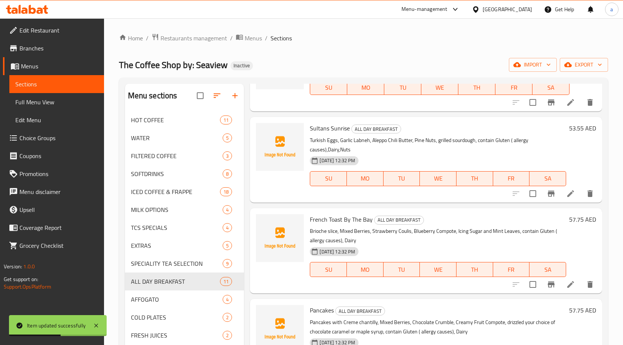
scroll to position [449, 0]
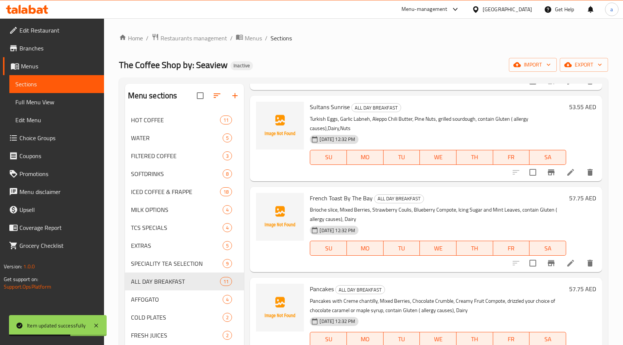
click at [566, 261] on icon at bounding box center [570, 263] width 9 height 9
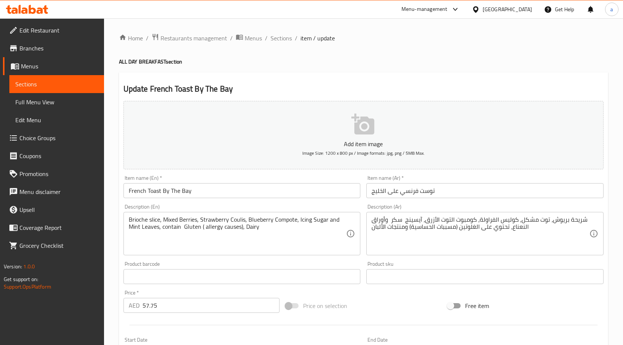
click at [447, 188] on input "توست فرنسي على الخليج" at bounding box center [484, 190] width 237 height 15
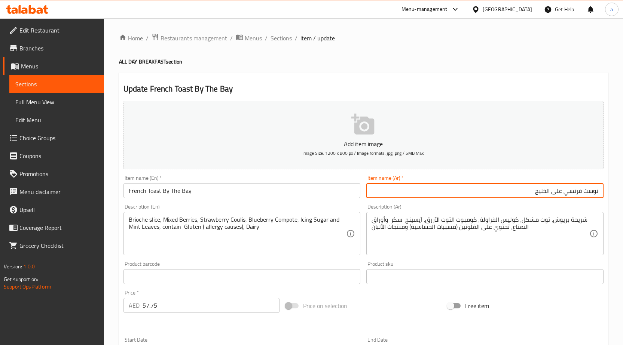
click at [515, 188] on input "توست فرنسي على الخليج" at bounding box center [484, 190] width 237 height 15
type input "توست فرنسي باي ذا باي"
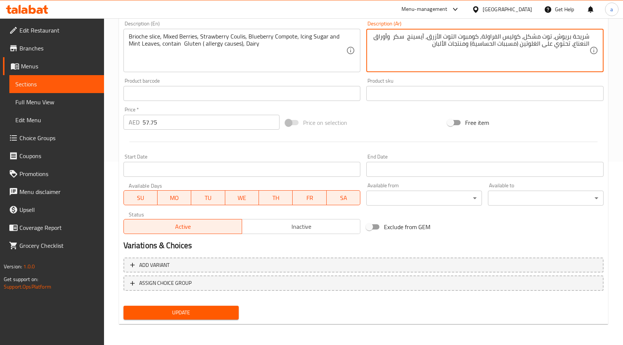
click at [208, 308] on button "Update" at bounding box center [182, 313] width 116 height 14
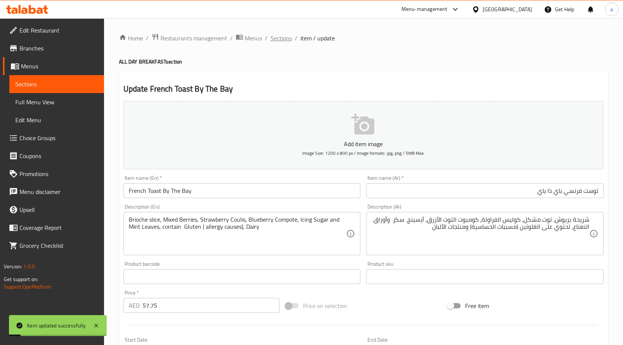
click at [289, 40] on span "Sections" at bounding box center [281, 38] width 21 height 9
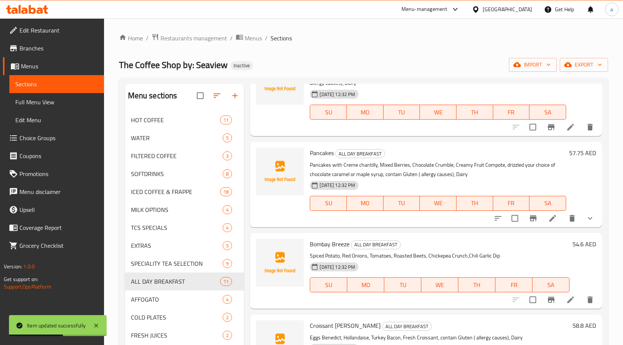
scroll to position [599, 0]
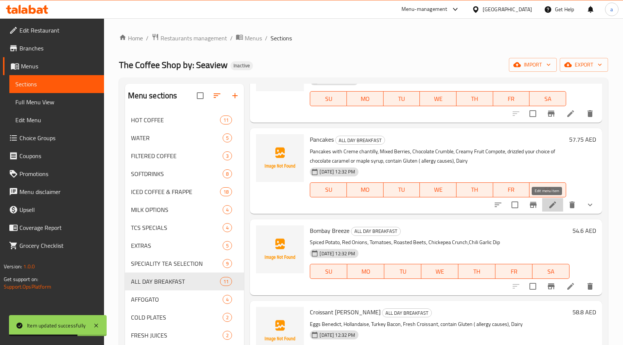
click at [548, 201] on icon at bounding box center [552, 205] width 9 height 9
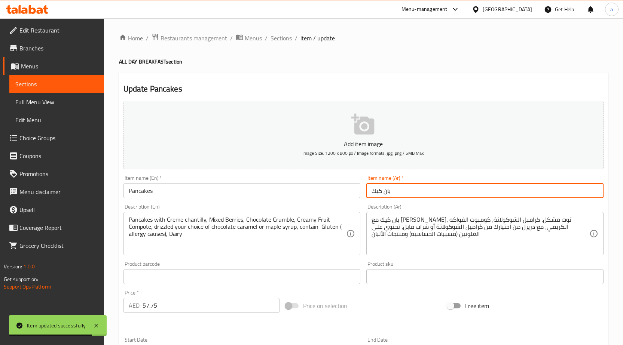
click at [435, 188] on input "بان كيك" at bounding box center [484, 190] width 237 height 15
click at [534, 190] on input "بان كيك" at bounding box center [484, 190] width 237 height 15
type input "بان كيكس"
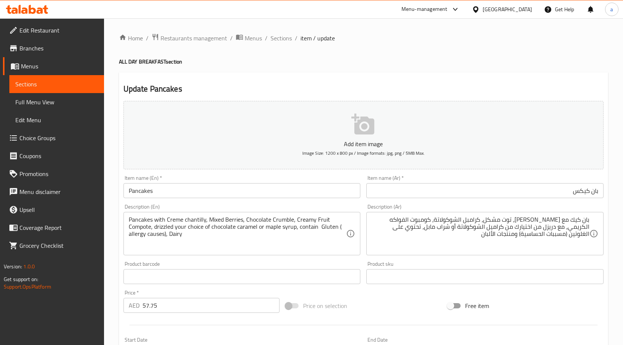
drag, startPoint x: 128, startPoint y: 218, endPoint x: 213, endPoint y: 221, distance: 85.0
click at [213, 220] on div "Pancakes with Creme chantilly, Mixed Berries, Chocolate Crumble, Creamy Fruit C…" at bounding box center [242, 233] width 237 height 43
drag, startPoint x: 597, startPoint y: 221, endPoint x: 553, endPoint y: 225, distance: 43.9
click at [553, 225] on div "بان كيك مع [PERSON_NAME]، توت مشكل، كرامبل الشوكولاتة، كومبوت الفواكه الكريمي، …" at bounding box center [484, 233] width 237 height 43
drag, startPoint x: 590, startPoint y: 220, endPoint x: 549, endPoint y: 225, distance: 41.5
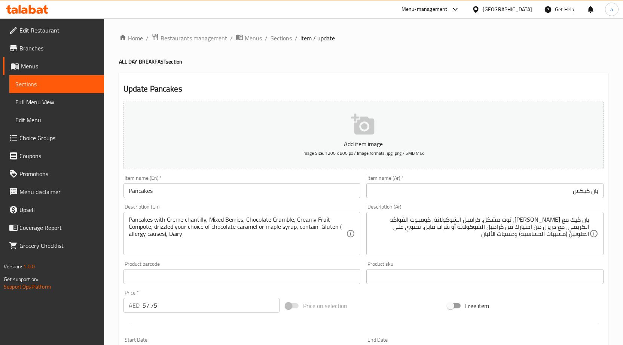
click at [549, 225] on div "بان كيك مع [PERSON_NAME]، توت مشكل، كرامبل الشوكولاتة، كومبوت الفواكه الكريمي، …" at bounding box center [484, 233] width 237 height 43
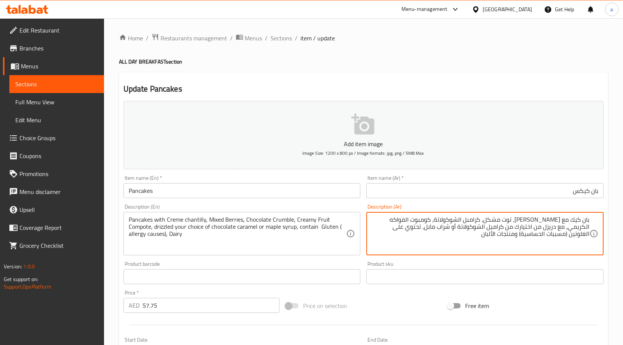
click at [586, 219] on textarea "بان كيك مع [PERSON_NAME]، توت مشكل، كرامبل الشوكولاتة، كومبوت الفواكه الكريمي، …" at bounding box center [481, 234] width 218 height 36
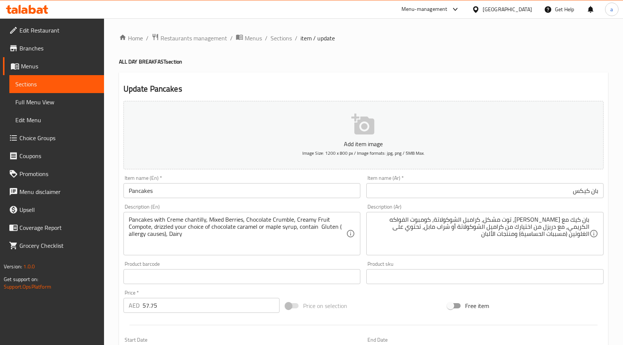
click at [591, 219] on div "بان كيك مع [PERSON_NAME]، توت مشكل، كرامبل الشوكولاتة، كومبوت الفواكه الكريمي، …" at bounding box center [484, 233] width 237 height 43
drag, startPoint x: 591, startPoint y: 219, endPoint x: 561, endPoint y: 223, distance: 29.4
click at [561, 223] on div "بان كيك مع [PERSON_NAME]، توت مشكل، كرامبل الشوكولاتة، كومبوت الفواكه الكريمي، …" at bounding box center [484, 233] width 237 height 43
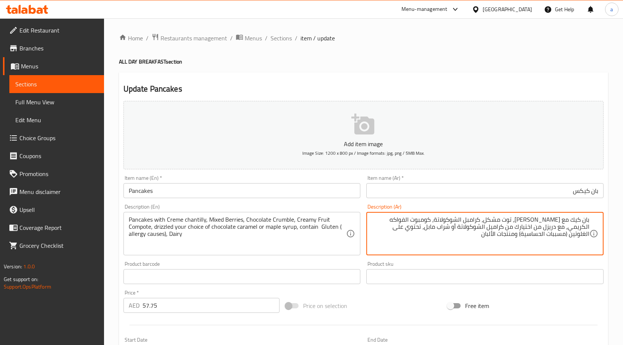
drag, startPoint x: 531, startPoint y: 219, endPoint x: 609, endPoint y: 217, distance: 77.1
click at [609, 217] on div "Home / Restaurants management / Menus / Sections / item / update ALL DAY BREAKF…" at bounding box center [363, 279] width 519 height 523
click at [561, 222] on textarea "بان كيك مع [PERSON_NAME]، توت مشكل، كرامبل الشوكولاتة، كومبوت الفواكه الكريمي، …" at bounding box center [481, 234] width 218 height 36
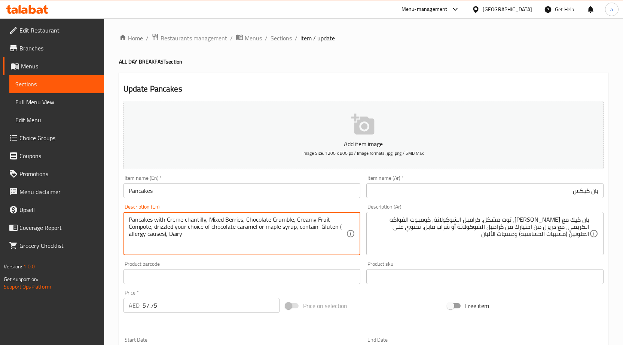
drag, startPoint x: 199, startPoint y: 219, endPoint x: 201, endPoint y: 231, distance: 12.3
click at [201, 231] on textarea "Pancakes with Creme chantilly, Mixed Berries, Chocolate Crumble, Creamy Fruit C…" at bounding box center [238, 234] width 218 height 36
drag, startPoint x: 208, startPoint y: 220, endPoint x: 340, endPoint y: 219, distance: 131.7
click at [340, 219] on textarea "Pancakes with Creme chantilly, Mixed Berries, Chocolate Crumble, Creamy Fruit C…" at bounding box center [238, 234] width 218 height 36
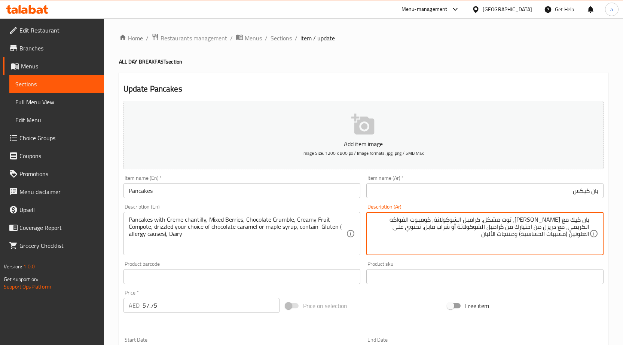
drag, startPoint x: 530, startPoint y: 222, endPoint x: 371, endPoint y: 219, distance: 158.3
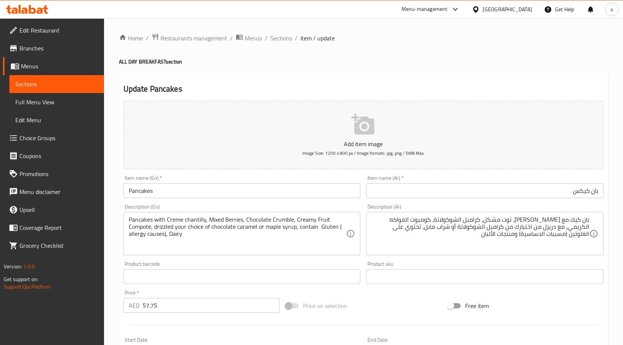
drag, startPoint x: 590, startPoint y: 227, endPoint x: 548, endPoint y: 228, distance: 42.7
click at [548, 228] on div "بان كيك مع [PERSON_NAME]، توت مشكل، كرامبل الشوكولاتة، كومبوت الفواكه الكريمي، …" at bounding box center [484, 233] width 237 height 43
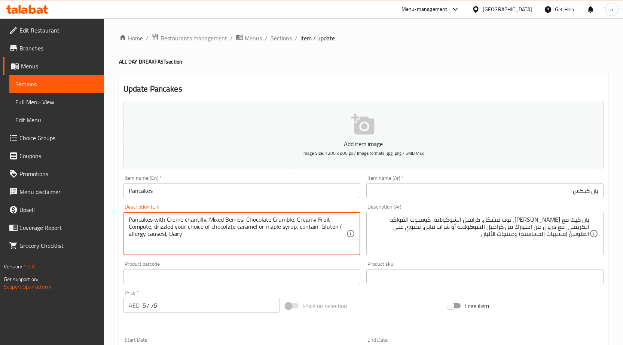
drag, startPoint x: 137, startPoint y: 228, endPoint x: 188, endPoint y: 230, distance: 51.7
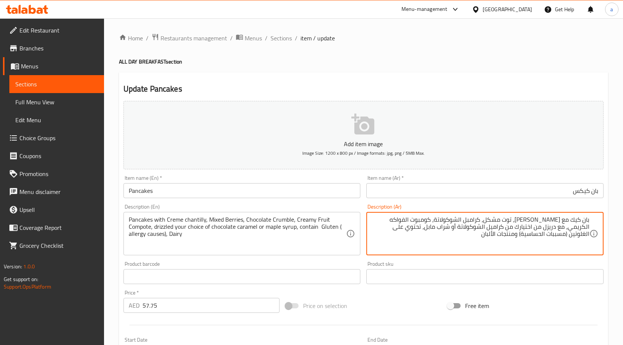
drag, startPoint x: 550, startPoint y: 226, endPoint x: 406, endPoint y: 228, distance: 144.1
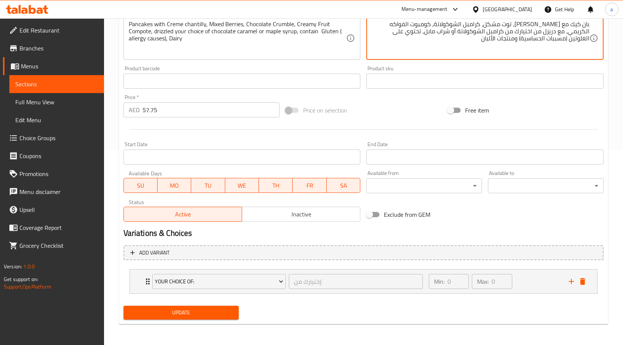
click at [192, 306] on button "Update" at bounding box center [182, 313] width 116 height 14
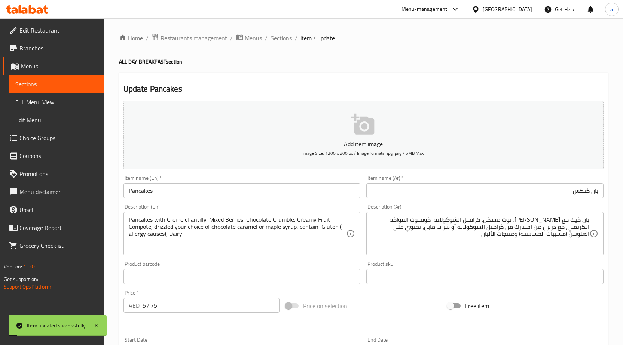
click at [280, 36] on span "Sections" at bounding box center [281, 38] width 21 height 9
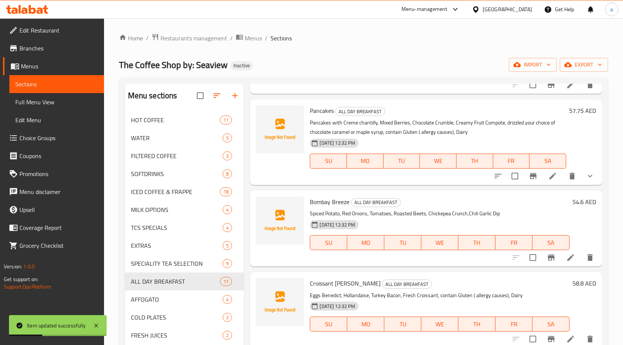
scroll to position [636, 0]
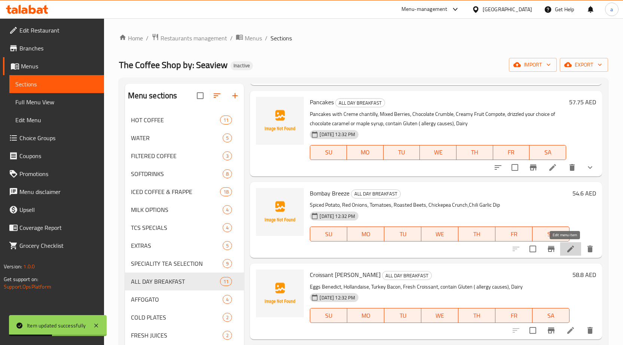
click at [566, 252] on icon at bounding box center [570, 249] width 9 height 9
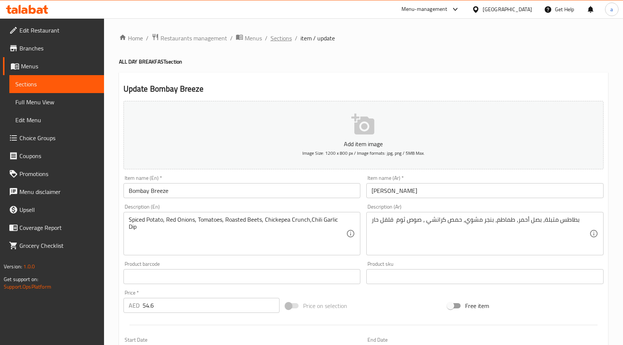
click at [288, 36] on span "Sections" at bounding box center [281, 38] width 21 height 9
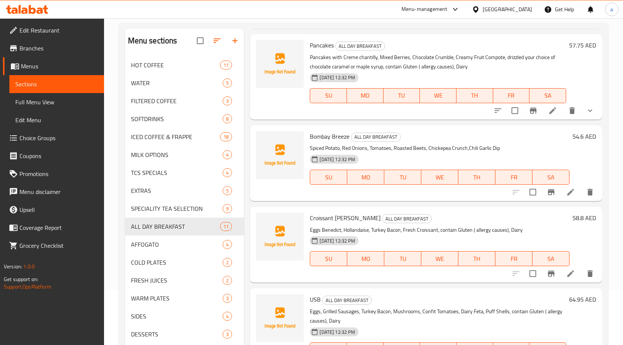
scroll to position [105, 0]
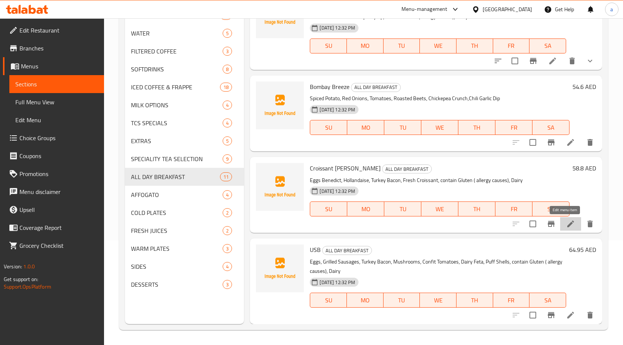
click at [567, 222] on icon at bounding box center [570, 224] width 7 height 7
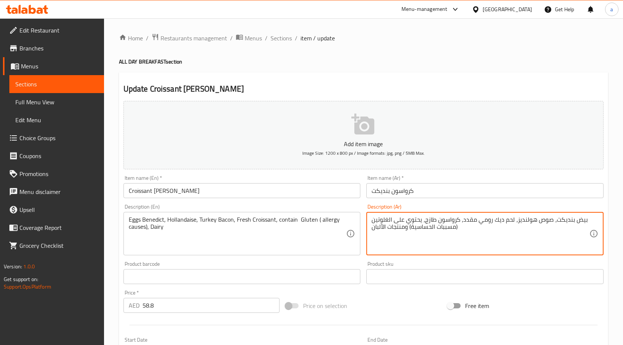
click at [546, 219] on textarea "بيض بنديكت، صوص هولنديز، لحم ديك رومي مقدد، كرواسون طازج، يحتوي على الغلوتين (م…" at bounding box center [481, 234] width 218 height 36
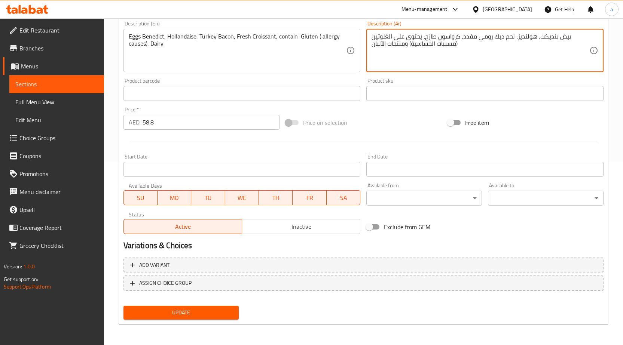
type textarea "بيض بنديكت، هولنديز، لحم ديك رومي مقدد، كرواسون طازج، يحتوي على الغلوتين (مسببا…"
click at [219, 317] on span "Update" at bounding box center [181, 312] width 104 height 9
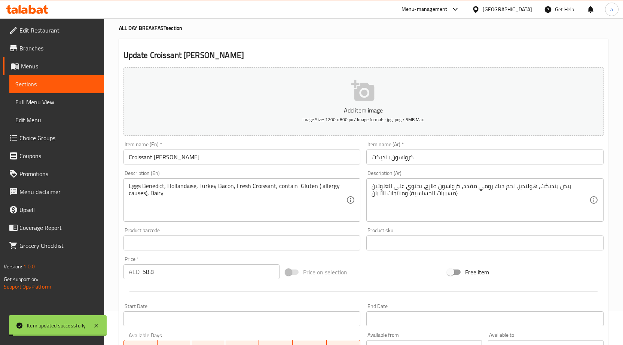
scroll to position [0, 0]
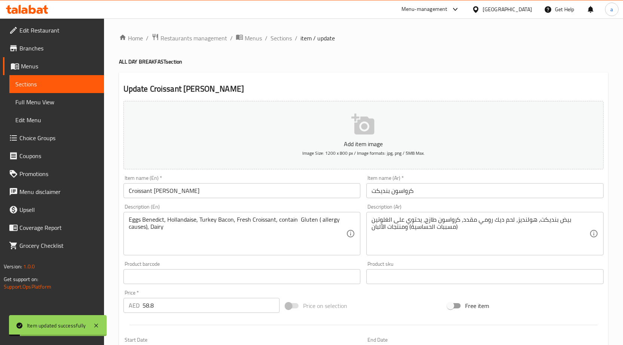
click at [286, 38] on span "Sections" at bounding box center [281, 38] width 21 height 9
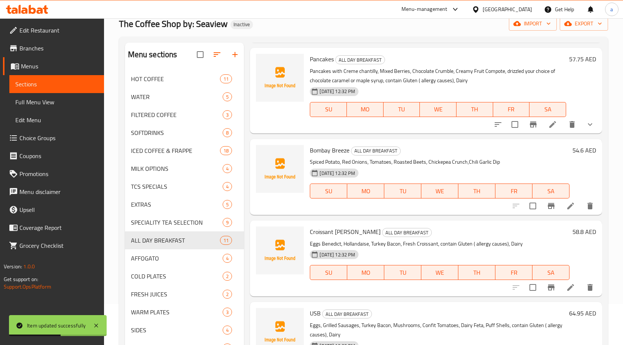
scroll to position [105, 0]
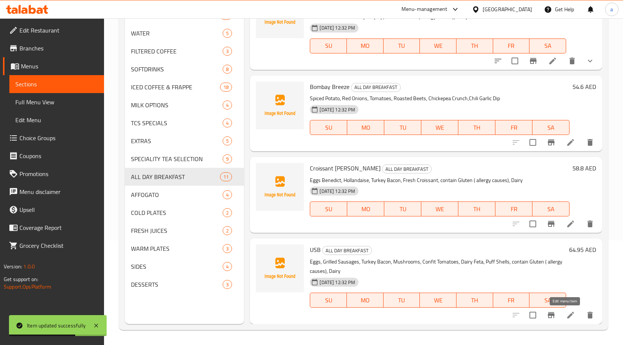
click at [567, 314] on icon at bounding box center [570, 315] width 9 height 9
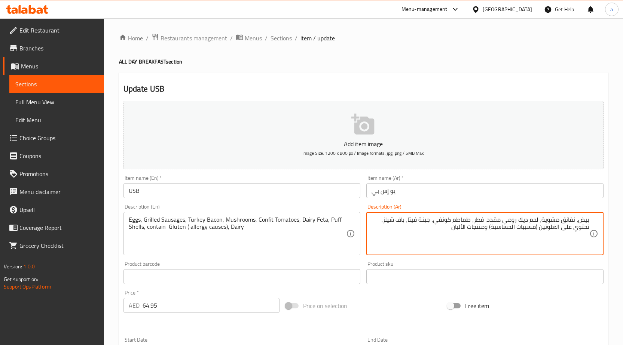
click at [274, 40] on span "Sections" at bounding box center [281, 38] width 21 height 9
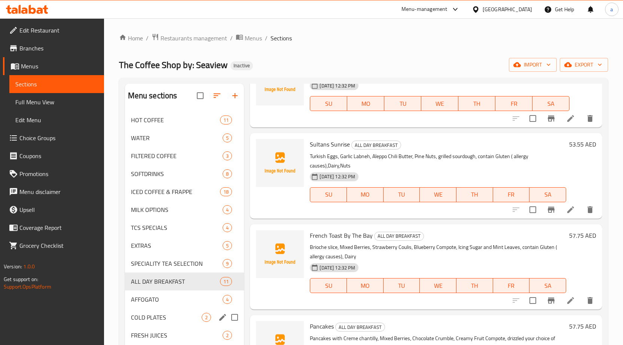
scroll to position [75, 0]
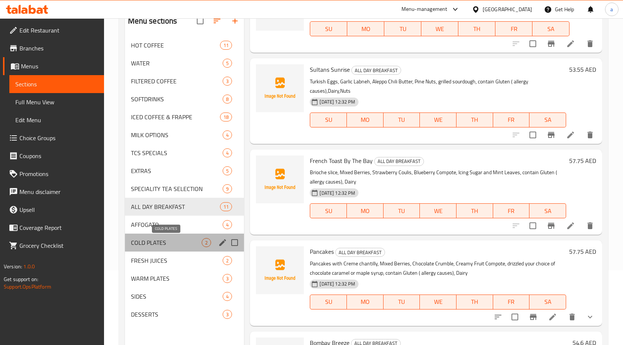
click at [173, 245] on span "COLD PLATES" at bounding box center [166, 242] width 71 height 9
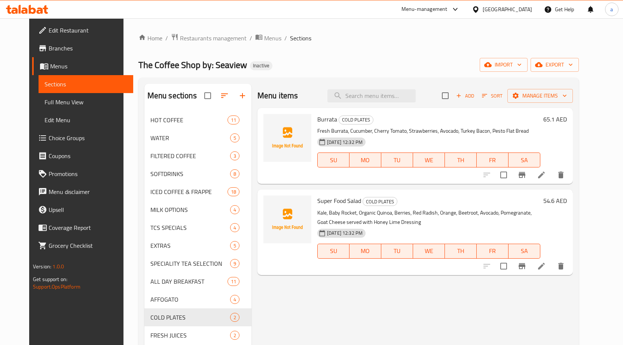
click at [546, 179] on icon at bounding box center [541, 175] width 9 height 9
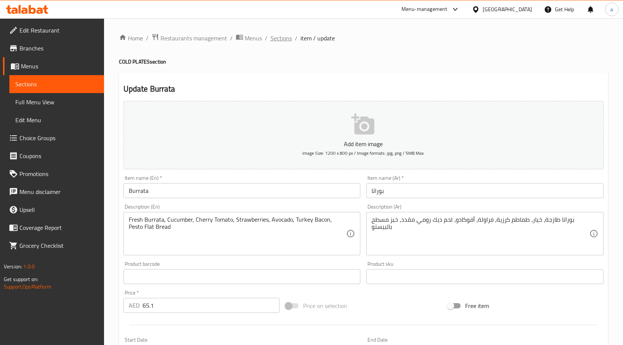
click at [287, 34] on span "Sections" at bounding box center [281, 38] width 21 height 9
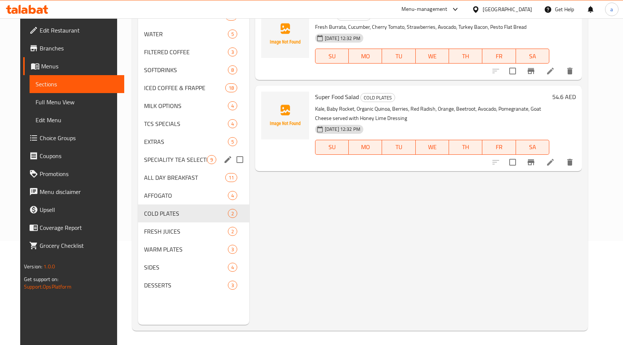
scroll to position [105, 0]
click at [188, 237] on div "FRESH JUICES 2" at bounding box center [193, 231] width 111 height 18
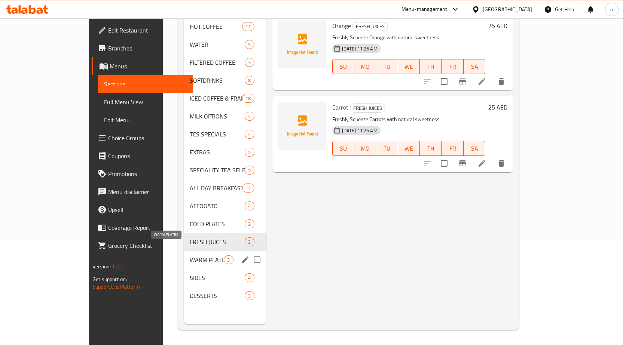
click at [190, 256] on span "WARM PLATES" at bounding box center [207, 260] width 34 height 9
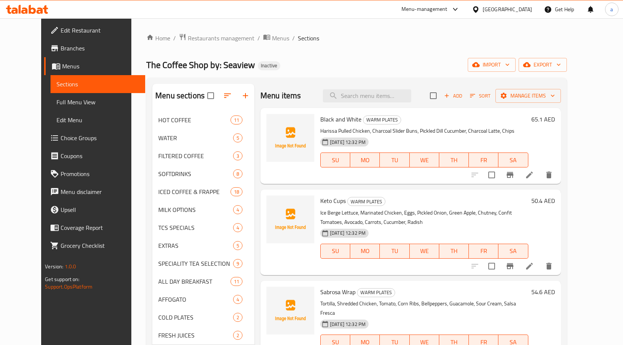
click at [534, 173] on icon at bounding box center [529, 175] width 9 height 9
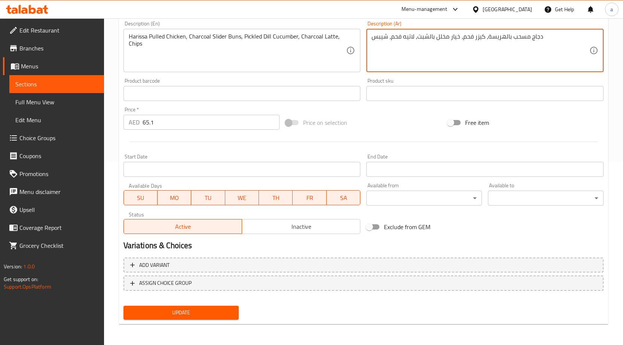
type textarea "دجاج مسحب بالهريسة، كيزر فحم، خيار مخلل بالشبت، لاتيه فحم، شيبس"
click at [223, 315] on span "Update" at bounding box center [181, 312] width 104 height 9
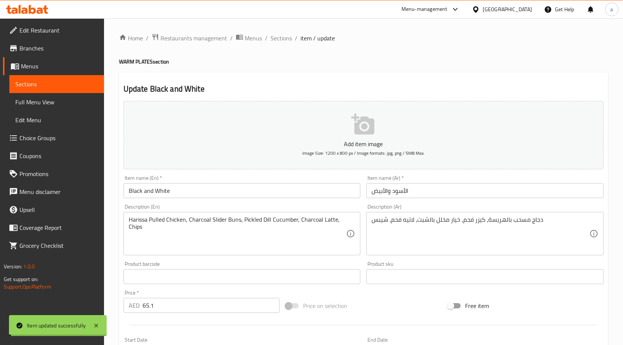
click at [281, 43] on span "Sections" at bounding box center [281, 38] width 21 height 9
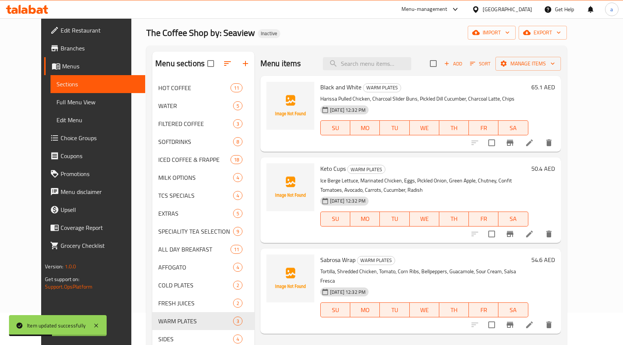
scroll to position [30, 0]
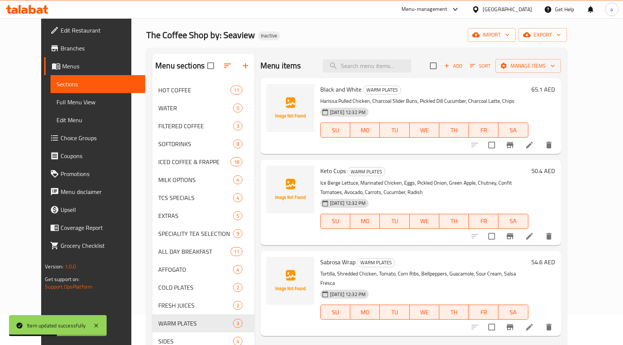
click at [534, 235] on icon at bounding box center [529, 236] width 9 height 9
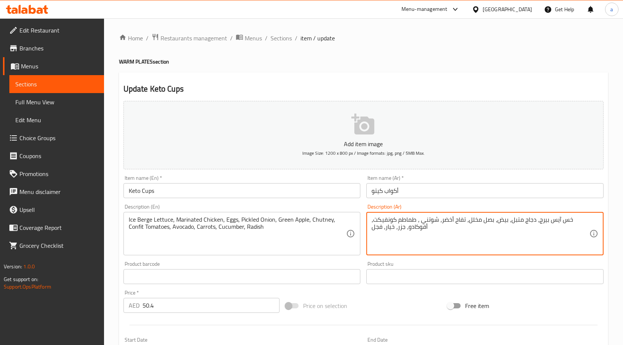
drag, startPoint x: 472, startPoint y: 217, endPoint x: 414, endPoint y: 219, distance: 58.0
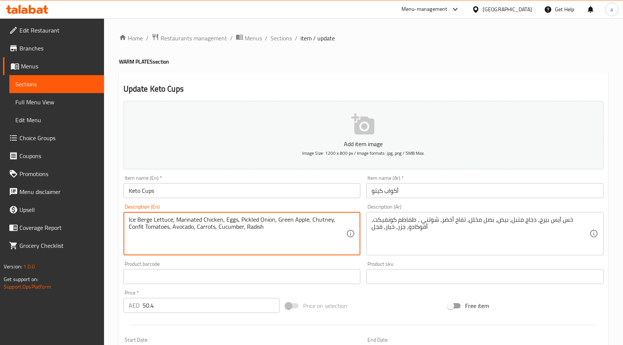
drag, startPoint x: 199, startPoint y: 223, endPoint x: 331, endPoint y: 222, distance: 131.4
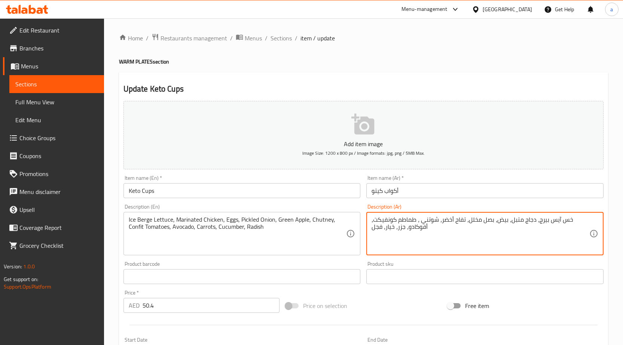
drag, startPoint x: 412, startPoint y: 221, endPoint x: 361, endPoint y: 226, distance: 51.6
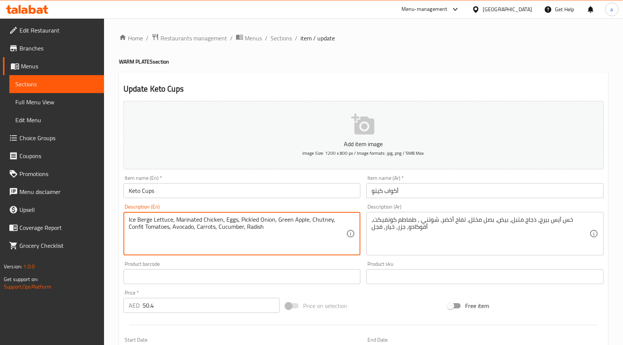
click at [202, 228] on textarea "Ice Berge Lettuce, Marinated Chicken, Eggs, Pickled Onion, Green Apple, Chutney…" at bounding box center [238, 234] width 218 height 36
drag, startPoint x: 177, startPoint y: 228, endPoint x: 255, endPoint y: 230, distance: 77.9
click at [255, 230] on textarea "Ice Berge Lettuce, Marinated Chicken, Eggs, Pickled Onion, Green Apple, Chutney…" at bounding box center [238, 234] width 218 height 36
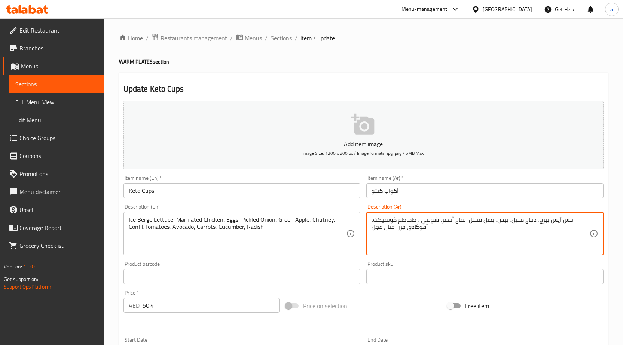
drag, startPoint x: 405, startPoint y: 229, endPoint x: 390, endPoint y: 229, distance: 14.6
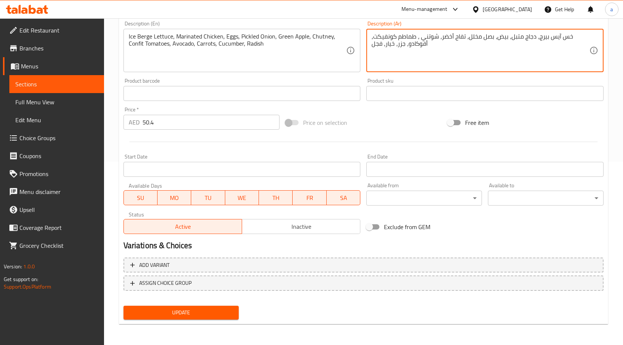
click at [183, 314] on span "Update" at bounding box center [181, 312] width 104 height 9
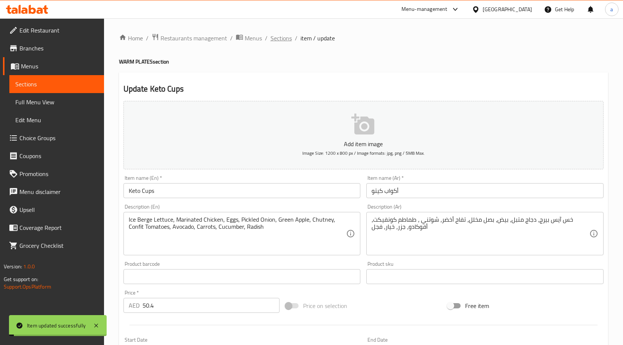
click at [272, 37] on span "Sections" at bounding box center [281, 38] width 21 height 9
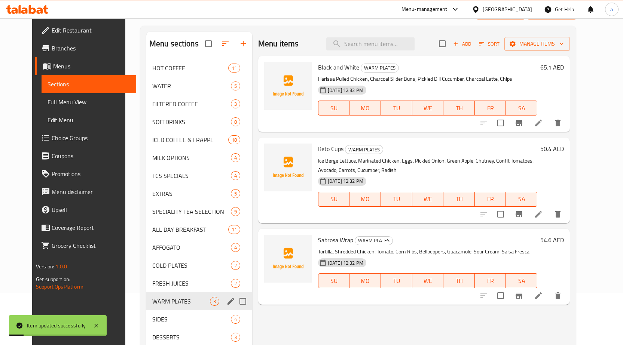
scroll to position [105, 0]
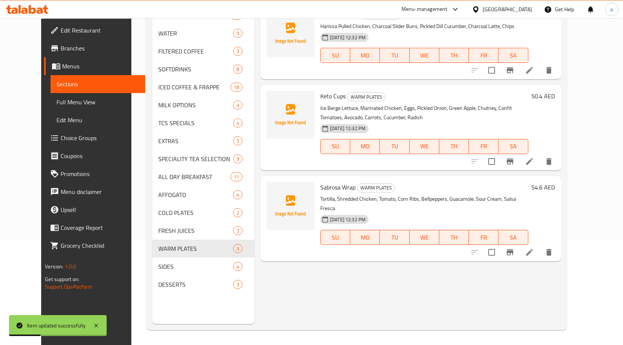
click at [534, 248] on icon at bounding box center [529, 252] width 9 height 9
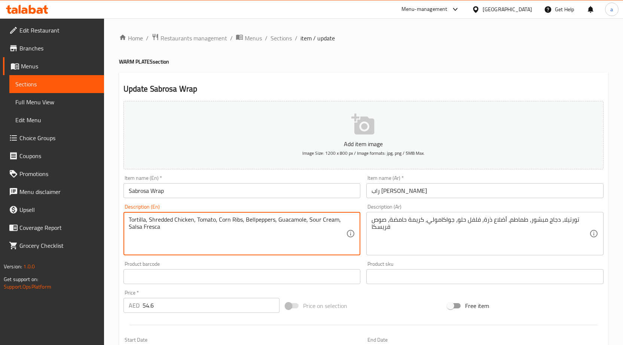
click at [235, 220] on textarea "Tortilla, Shredded Chicken, Tomato, Corn Ribs, Bellpeppers, Guacamole, Sour Cre…" at bounding box center [238, 234] width 218 height 36
click at [224, 219] on textarea "Tortilla, Shredded Chicken, Tomato, Corn Ribs, Bellpeppers, Guacamole, Sour Cre…" at bounding box center [238, 234] width 218 height 36
drag, startPoint x: 217, startPoint y: 220, endPoint x: 240, endPoint y: 223, distance: 22.8
click at [240, 223] on textarea "Tortilla, Shredded Chicken, Tomato, Corn Ribs, Bellpeppers, Guacamole, Sour Cre…" at bounding box center [238, 234] width 218 height 36
drag, startPoint x: 242, startPoint y: 219, endPoint x: 218, endPoint y: 225, distance: 24.6
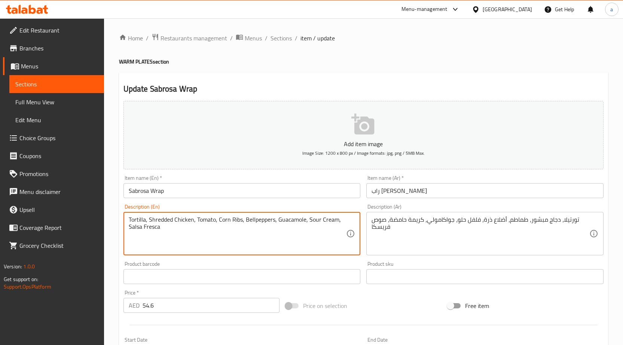
click at [218, 225] on textarea "Tortilla, Shredded Chicken, Tomato, Corn Ribs, Bellpeppers, Guacamole, Sour Cre…" at bounding box center [238, 234] width 218 height 36
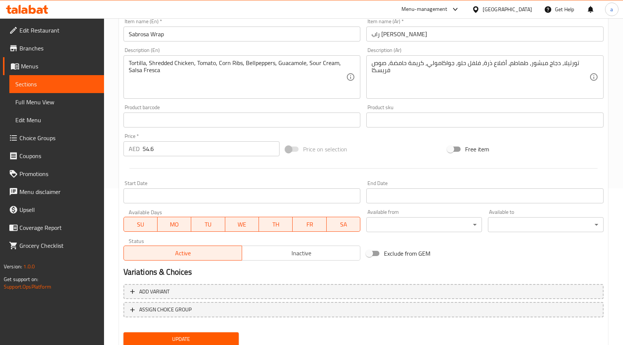
scroll to position [183, 0]
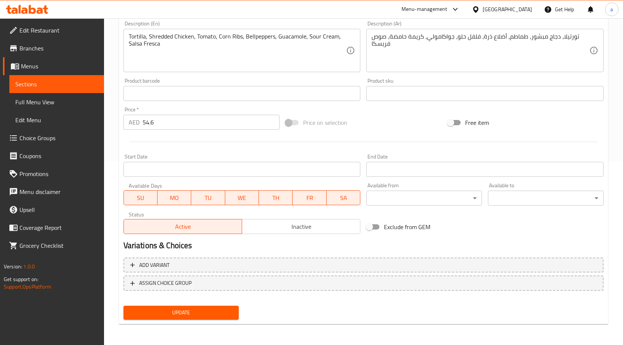
click at [223, 315] on span "Update" at bounding box center [181, 312] width 104 height 9
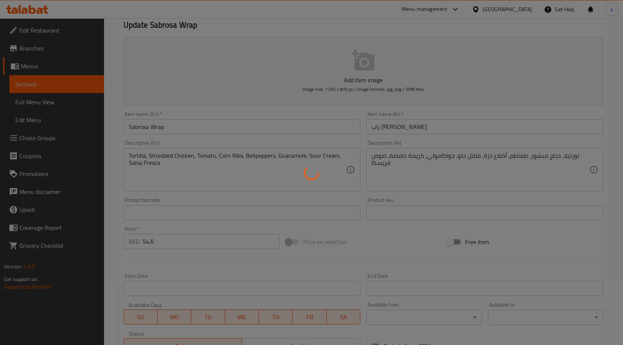
scroll to position [0, 0]
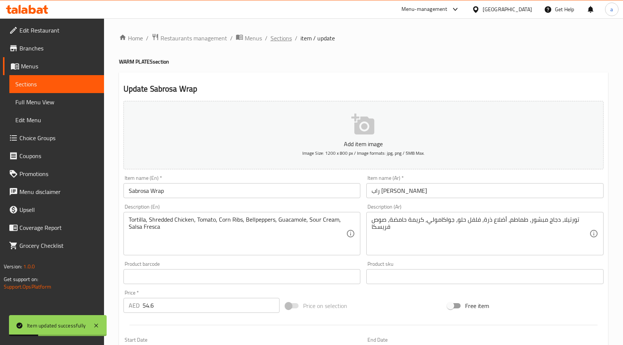
click at [272, 38] on span "Sections" at bounding box center [281, 38] width 21 height 9
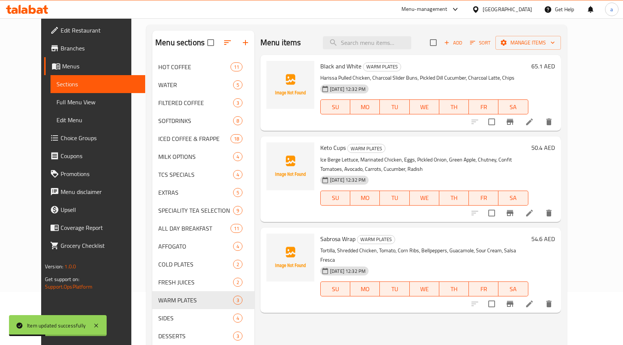
scroll to position [105, 0]
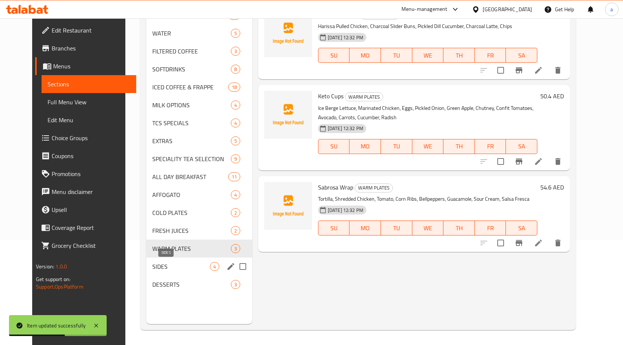
click at [179, 265] on span "SIDES" at bounding box center [181, 266] width 58 height 9
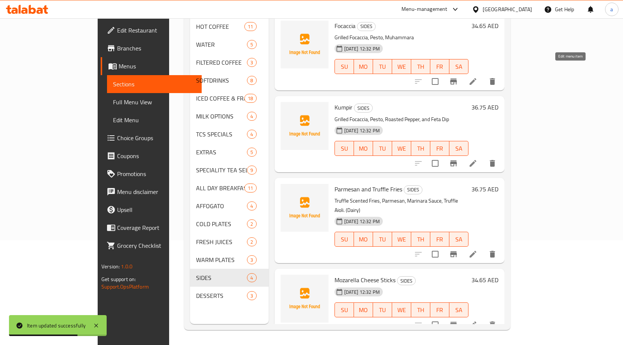
click at [478, 77] on icon at bounding box center [473, 81] width 9 height 9
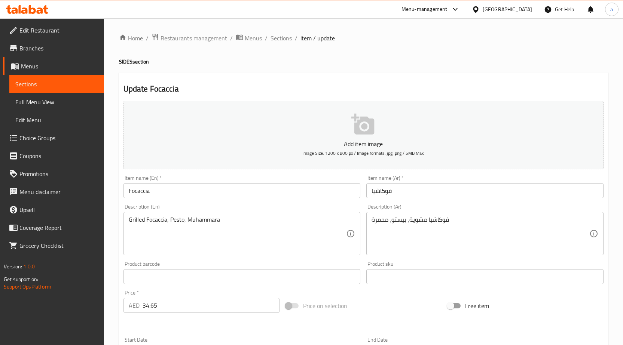
click at [289, 40] on span "Sections" at bounding box center [281, 38] width 21 height 9
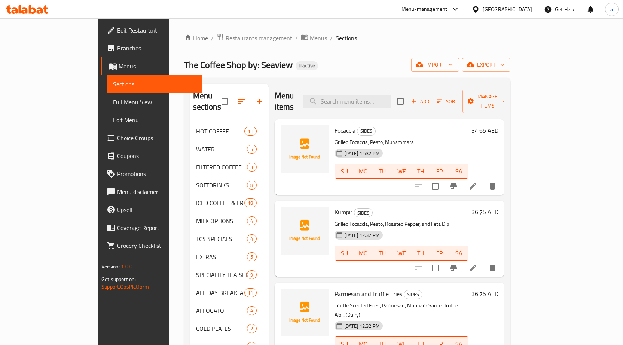
scroll to position [105, 0]
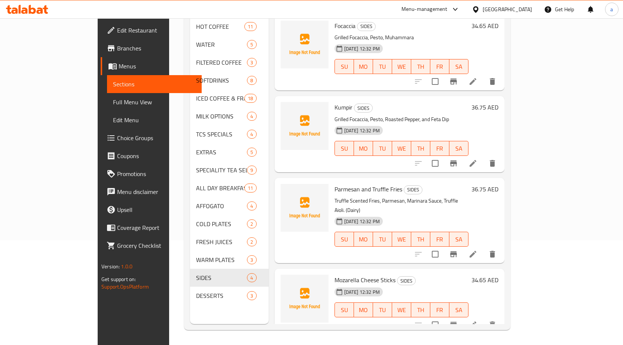
click at [478, 159] on icon at bounding box center [473, 163] width 9 height 9
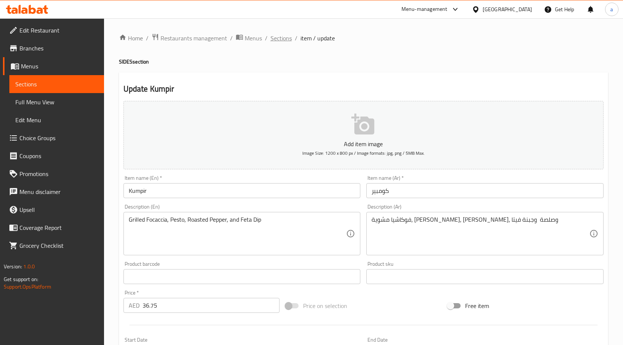
click at [283, 39] on span "Sections" at bounding box center [281, 38] width 21 height 9
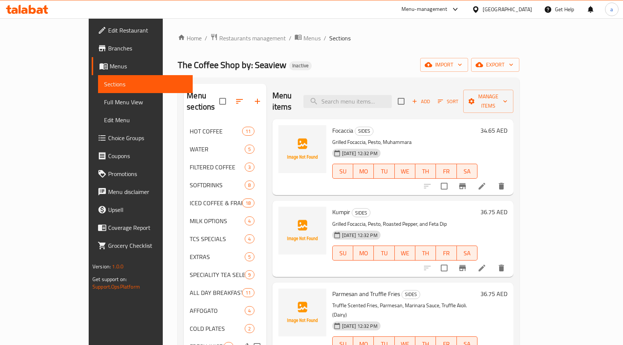
scroll to position [105, 0]
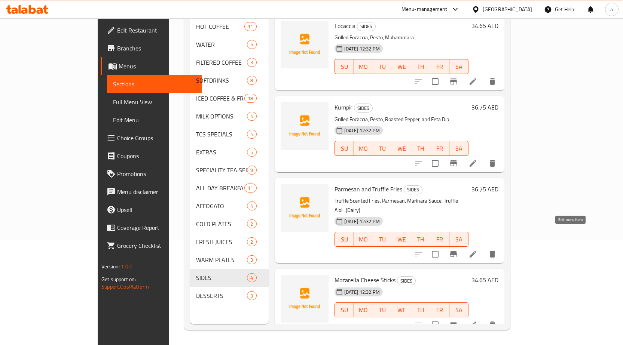
click at [476, 251] on icon at bounding box center [473, 254] width 7 height 7
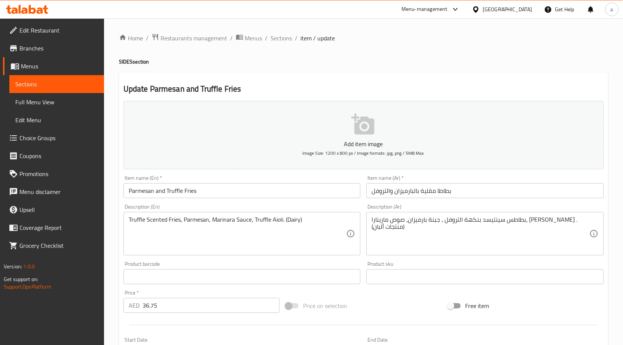
drag, startPoint x: 124, startPoint y: 220, endPoint x: 321, endPoint y: 225, distance: 196.9
click at [321, 225] on div "Truffle Scented Fries, Parmesan, Marinara Sauce, Truffle Aioli. (Dairy) Descrip…" at bounding box center [242, 233] width 237 height 43
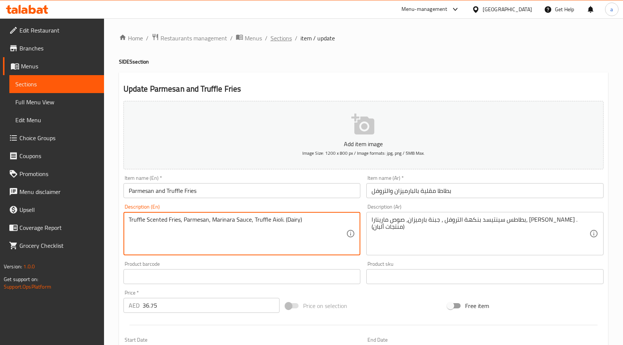
click at [276, 34] on span "Sections" at bounding box center [281, 38] width 21 height 9
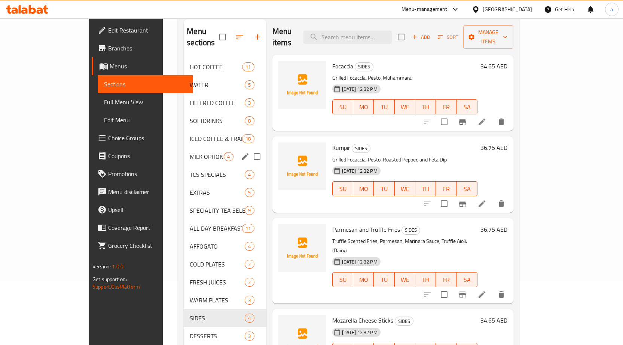
scroll to position [105, 0]
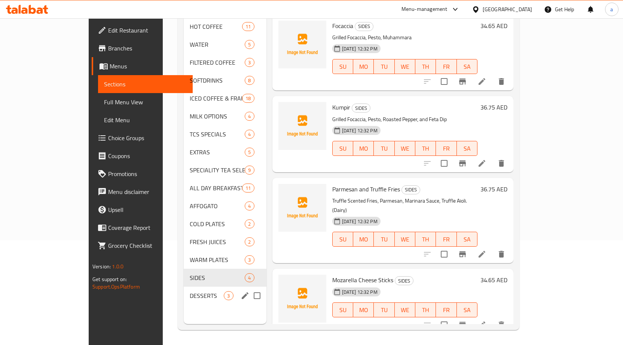
click at [184, 292] on div "DESSERTS 3" at bounding box center [225, 296] width 82 height 18
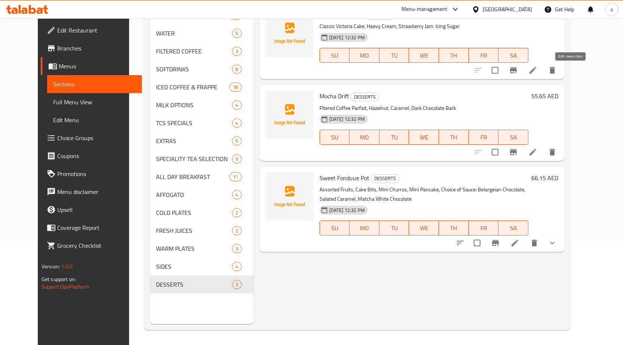
click at [537, 71] on icon at bounding box center [532, 70] width 9 height 9
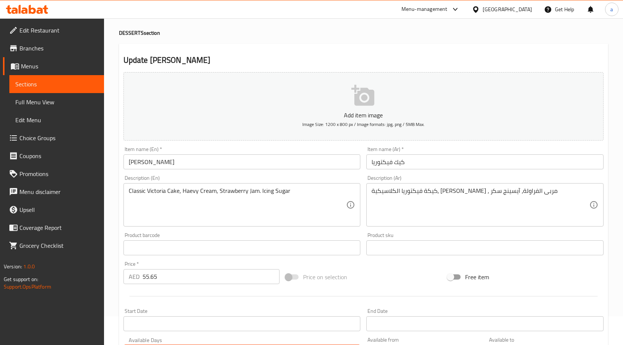
scroll to position [37, 0]
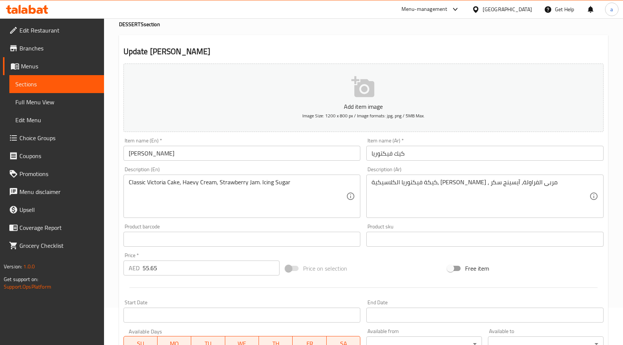
drag, startPoint x: 72, startPoint y: 94, endPoint x: 95, endPoint y: 119, distance: 34.2
click at [72, 94] on link "Full Menu View" at bounding box center [56, 102] width 95 height 18
click at [49, 101] on span "Full Menu View" at bounding box center [56, 102] width 83 height 9
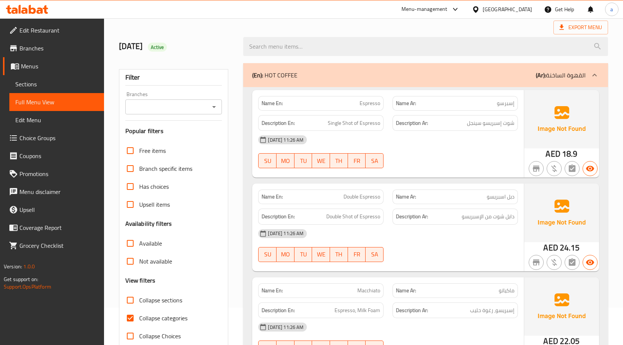
scroll to position [225, 0]
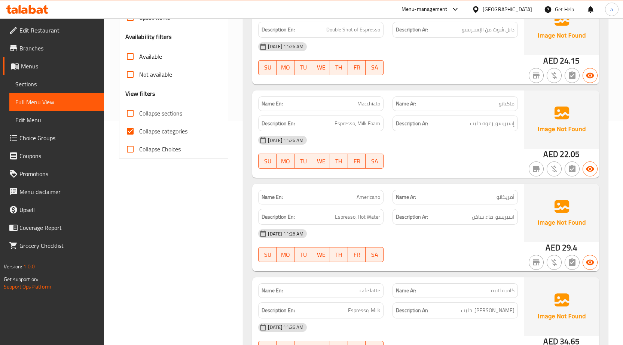
click at [129, 116] on input "Collapse sections" at bounding box center [130, 113] width 18 height 18
checkbox input "true"
drag, startPoint x: 129, startPoint y: 135, endPoint x: 312, endPoint y: 204, distance: 195.7
click at [129, 135] on input "Collapse categories" at bounding box center [130, 131] width 18 height 18
checkbox input "false"
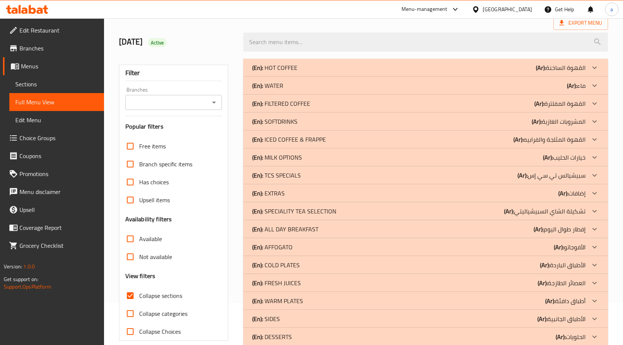
scroll to position [58, 0]
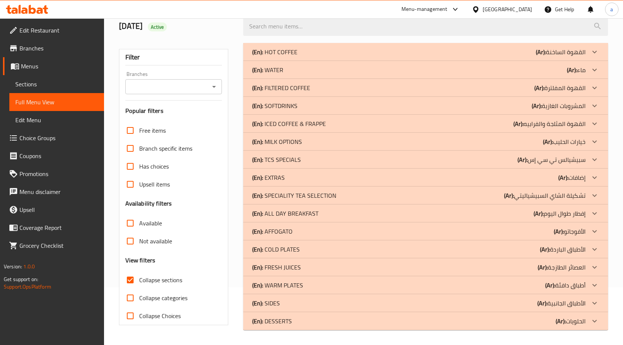
click at [488, 318] on div "(En): DESSERTS (Ar): الحلويات" at bounding box center [418, 321] width 333 height 9
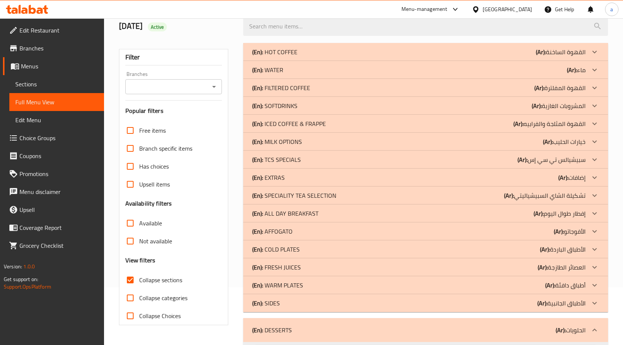
click at [489, 298] on div "(En): SIDES (Ar): الأطباق الجانبية" at bounding box center [425, 304] width 365 height 18
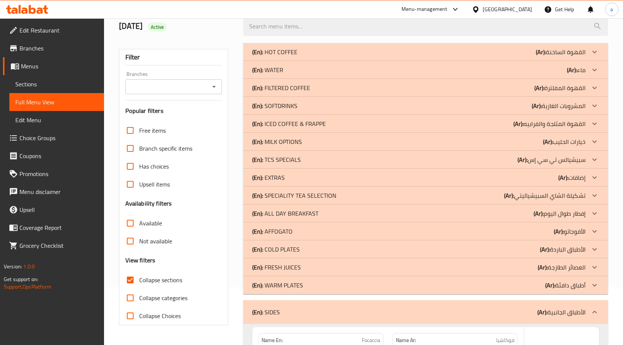
click at [496, 288] on div "(En): WARM PLATES (Ar): أطباق دافئة" at bounding box center [418, 285] width 333 height 9
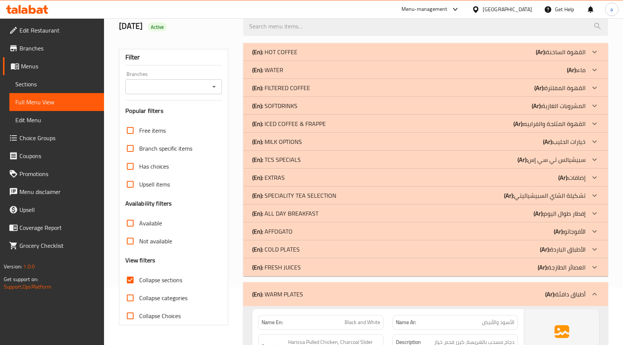
click at [498, 251] on div "(En): COLD PLATES (Ar): الأطباق الباردة" at bounding box center [418, 249] width 333 height 9
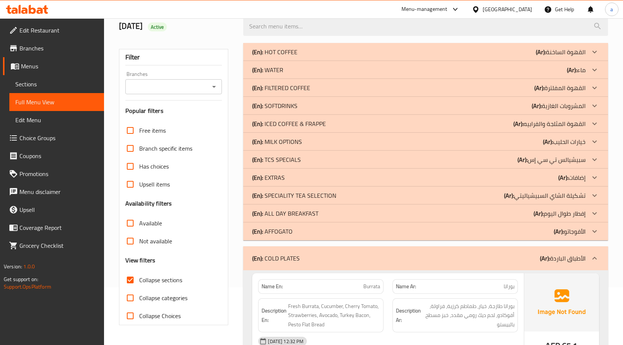
click at [500, 216] on div "(En): ALL DAY BREAKFAST (Ar): إفطار طوال [DATE]" at bounding box center [418, 213] width 333 height 9
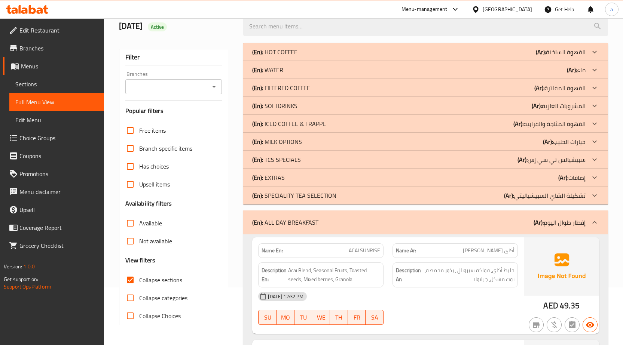
click at [499, 182] on div "(En): EXTRAS (Ar): إضافات" at bounding box center [425, 178] width 365 height 18
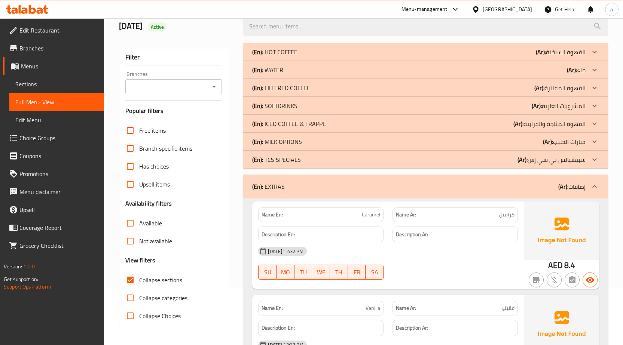
click at [511, 141] on div "(En): MILK OPTIONS (Ar): خيارات الحليب" at bounding box center [418, 141] width 333 height 9
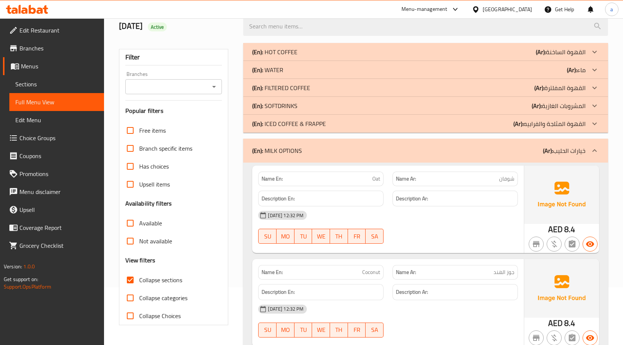
click at [518, 67] on div "(En): WATER (Ar): ماء" at bounding box center [418, 69] width 333 height 9
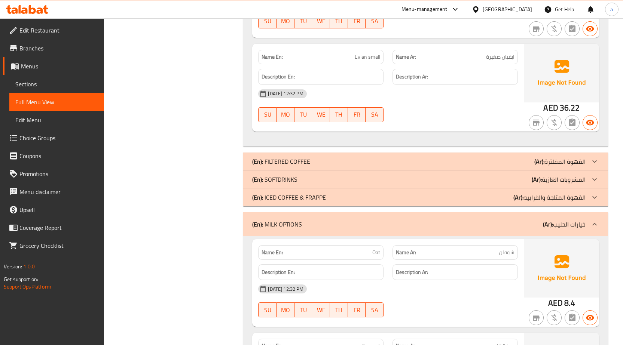
scroll to position [469, 0]
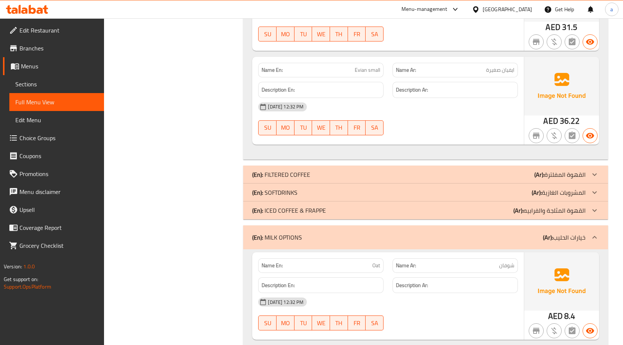
drag, startPoint x: 402, startPoint y: 190, endPoint x: 424, endPoint y: 196, distance: 22.8
click at [402, 190] on div "(En): SOFTDRINKS (Ar): المشروبات الغازية" at bounding box center [418, 192] width 333 height 9
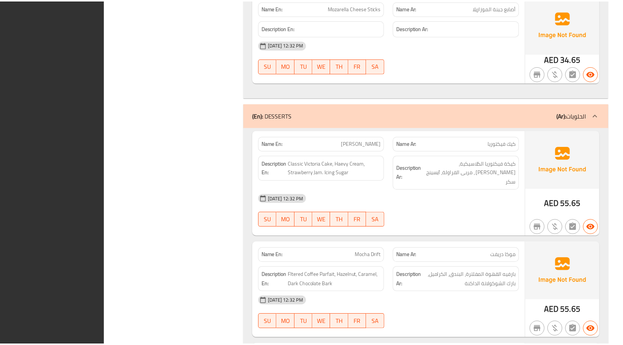
scroll to position [5387, 0]
